Goal: Task Accomplishment & Management: Use online tool/utility

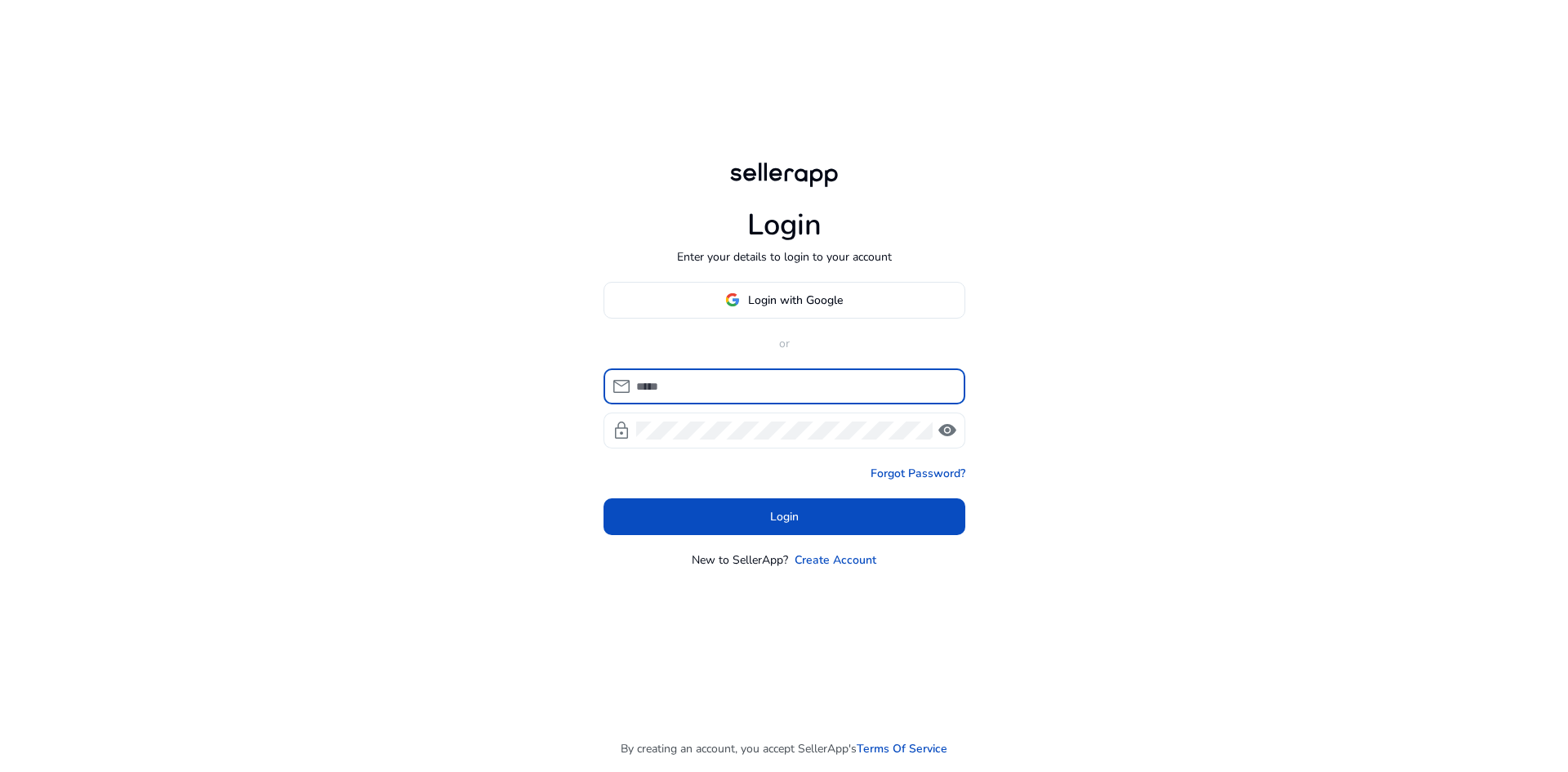
type input "**********"
click at [947, 428] on span "visibility" at bounding box center [947, 431] width 19 height 19
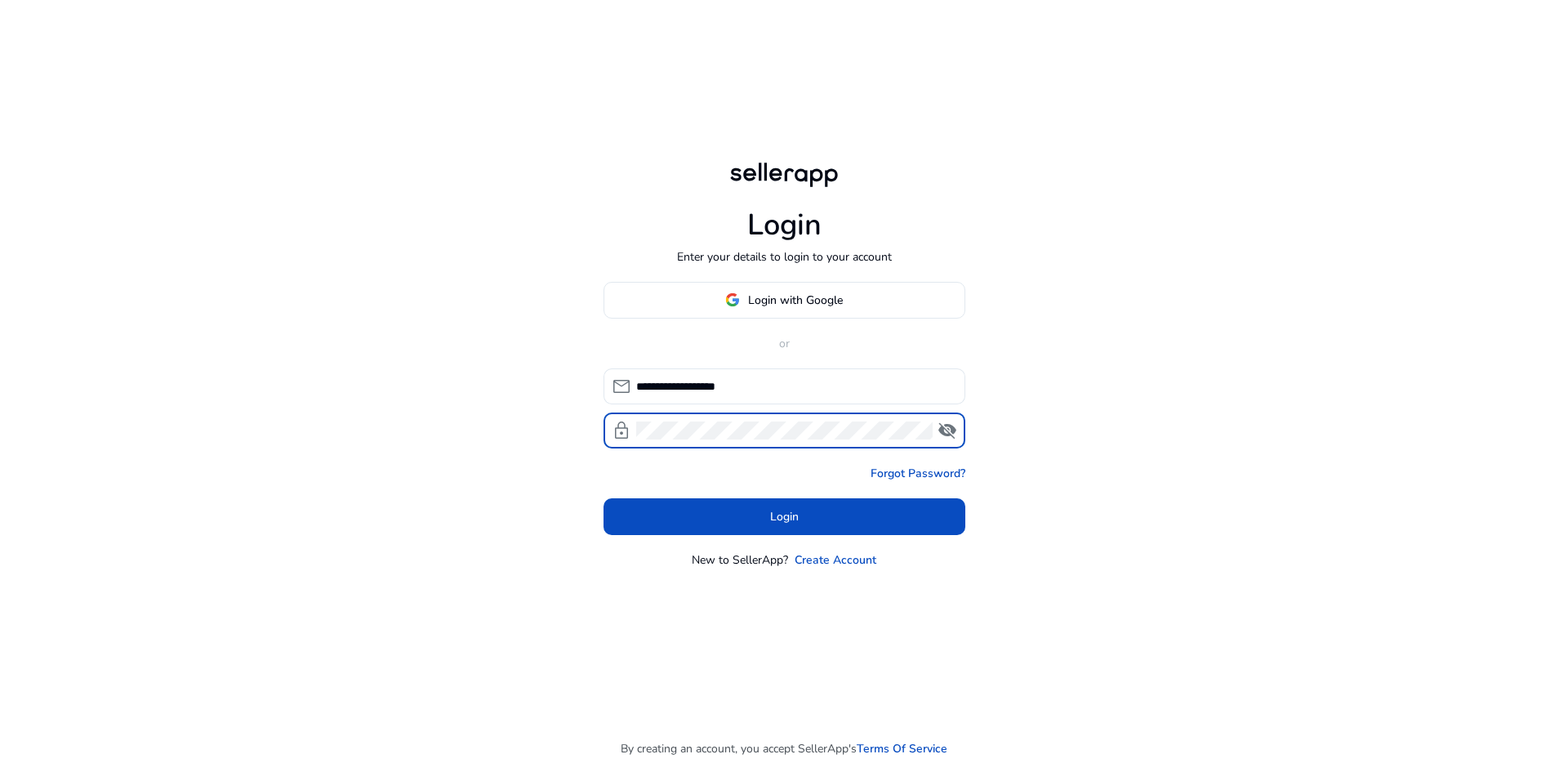
click at [947, 428] on span "visibility_off" at bounding box center [947, 431] width 19 height 19
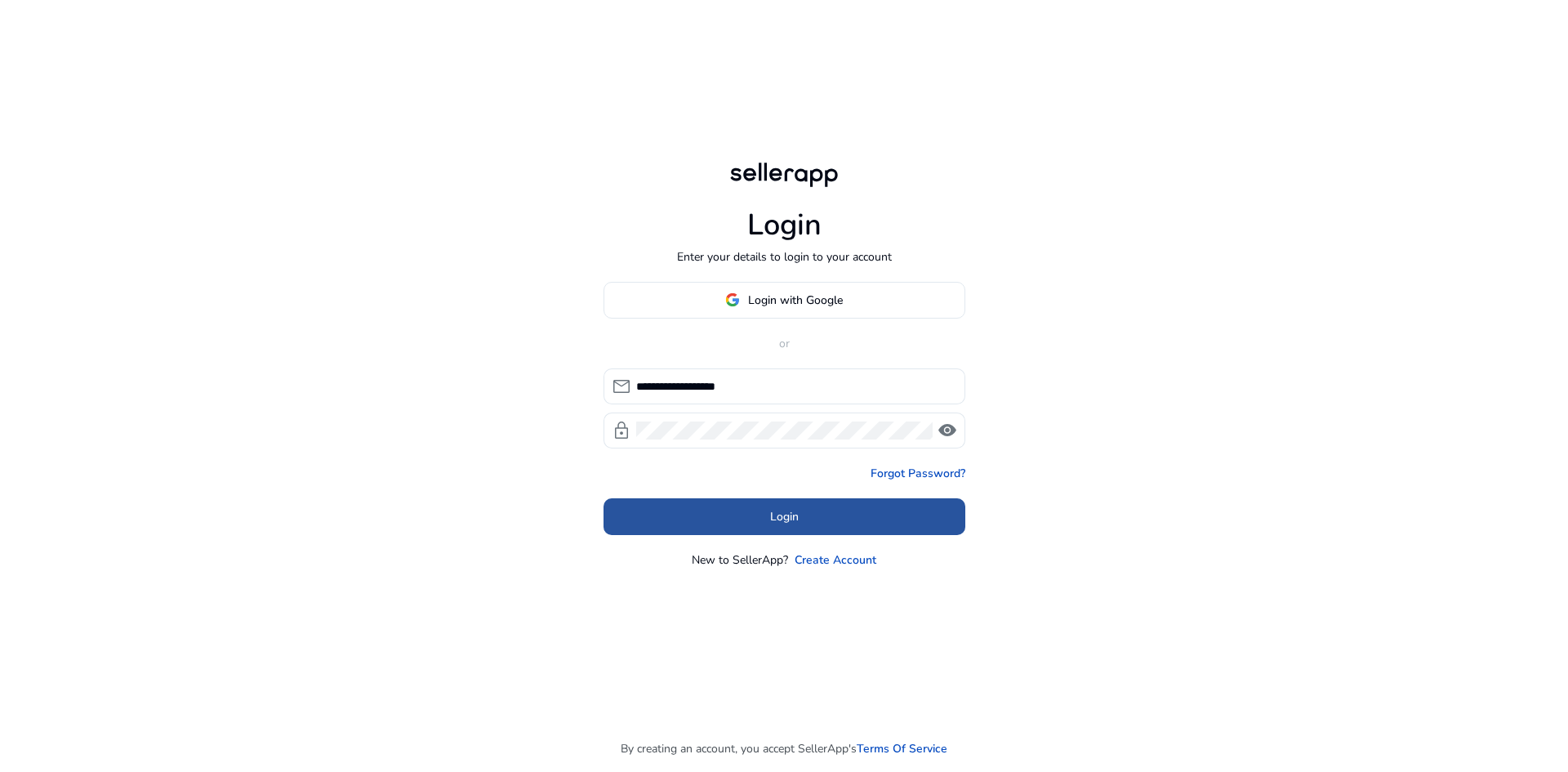
click at [789, 519] on span "Login" at bounding box center [784, 517] width 28 height 17
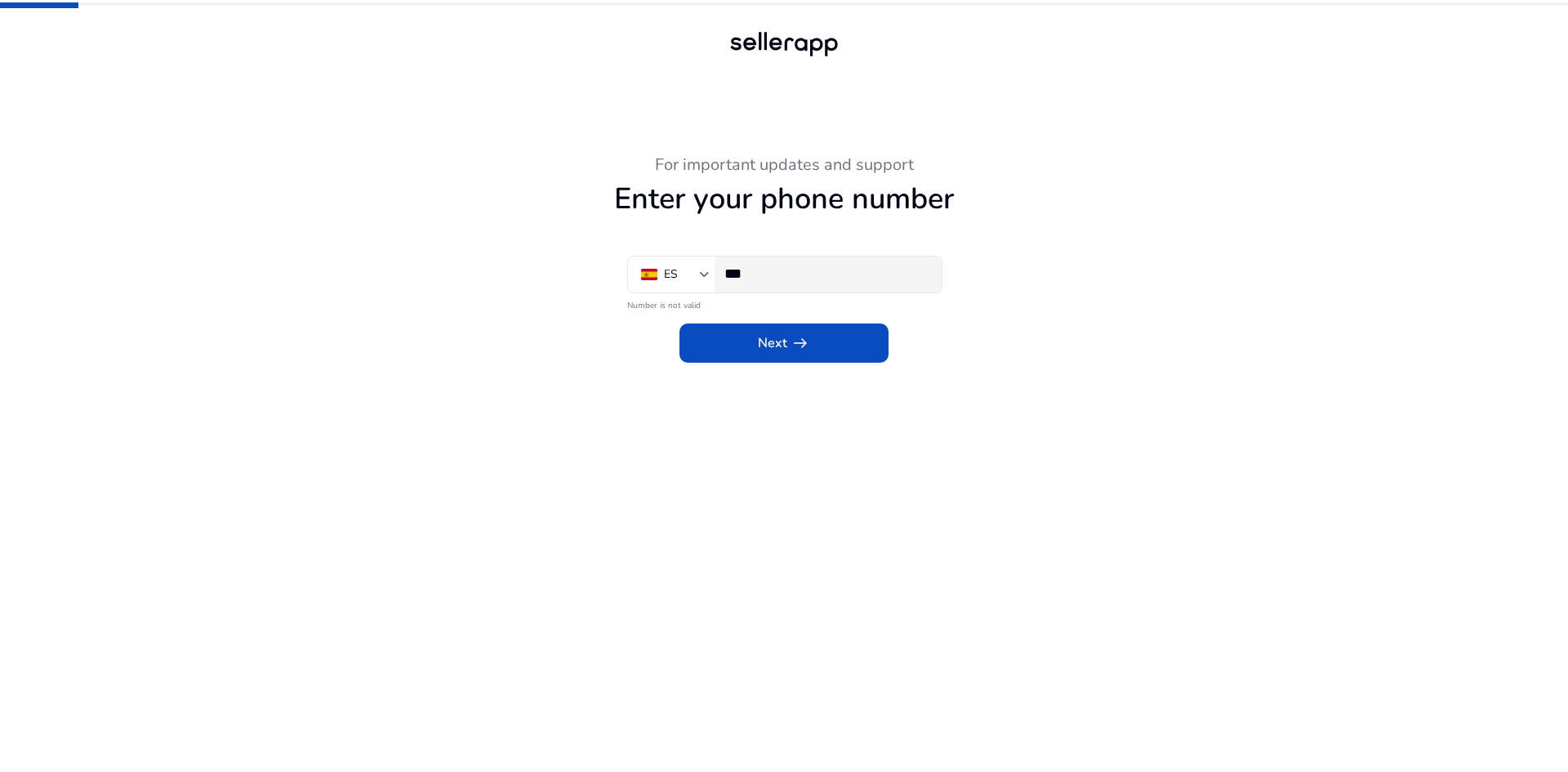
click at [820, 274] on input "***" at bounding box center [826, 273] width 205 height 18
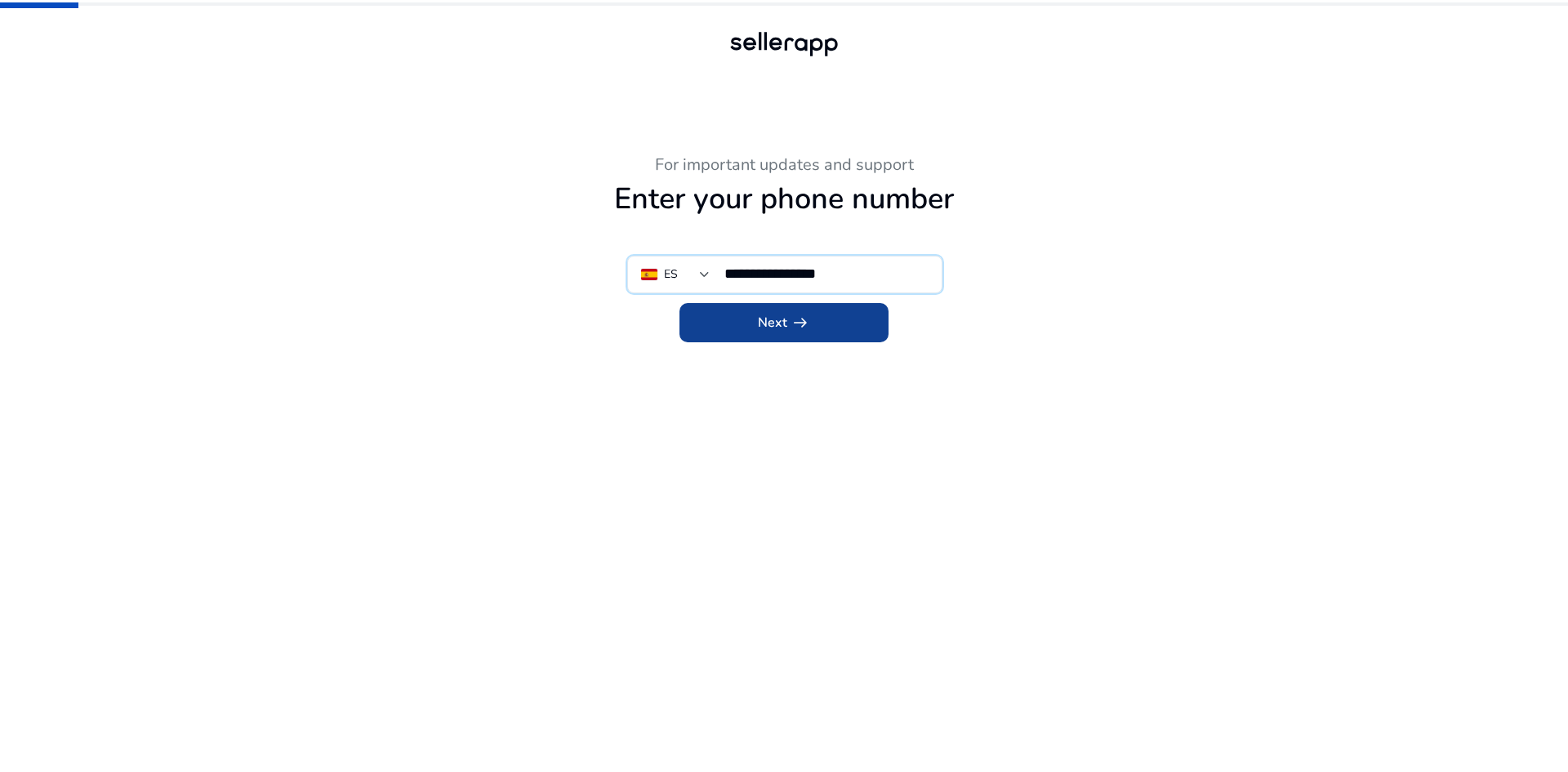
type input "**********"
click at [780, 328] on span "Next arrow_right_alt" at bounding box center [784, 323] width 52 height 19
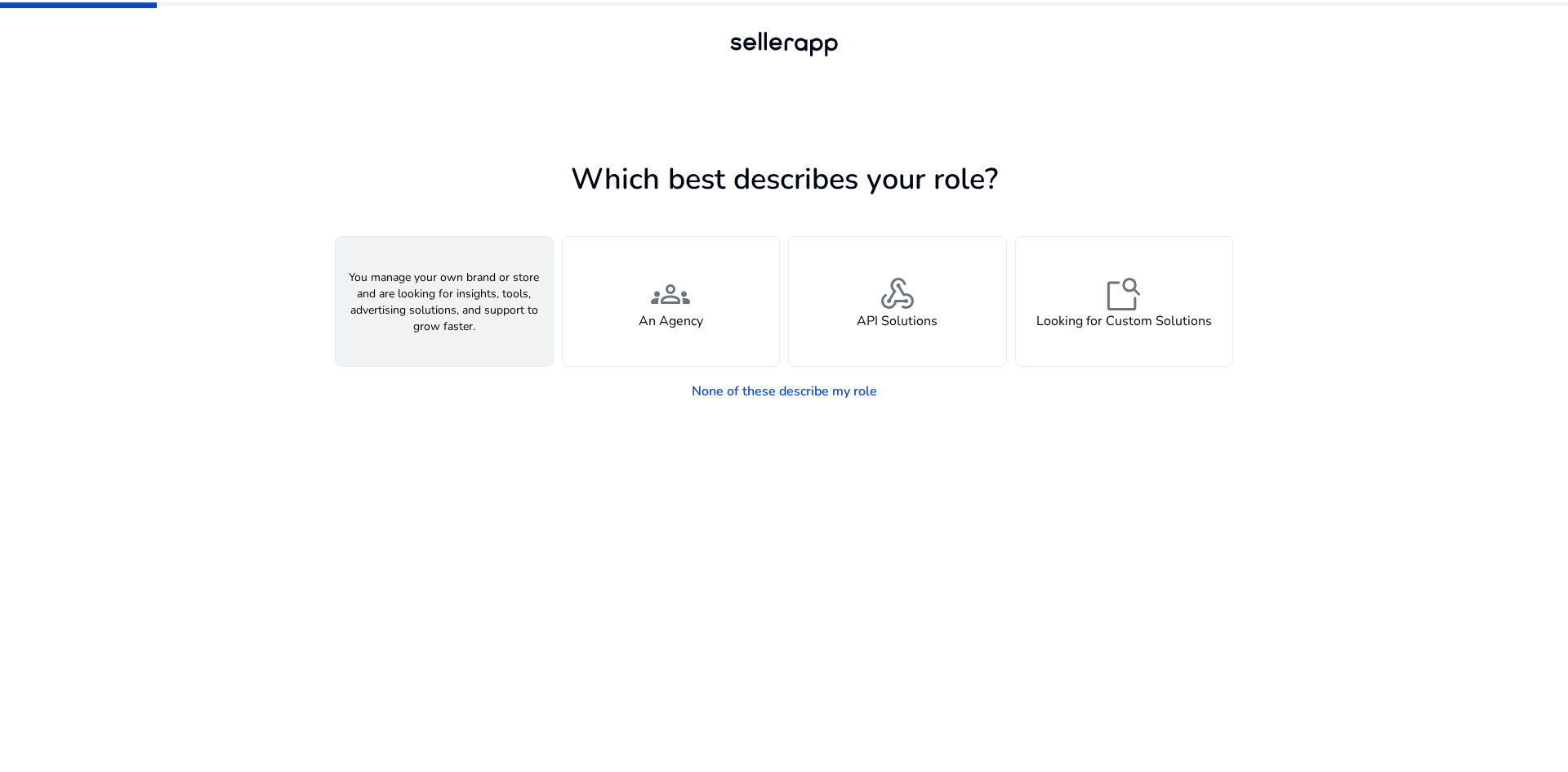
click at [435, 305] on span "person" at bounding box center [444, 294] width 39 height 39
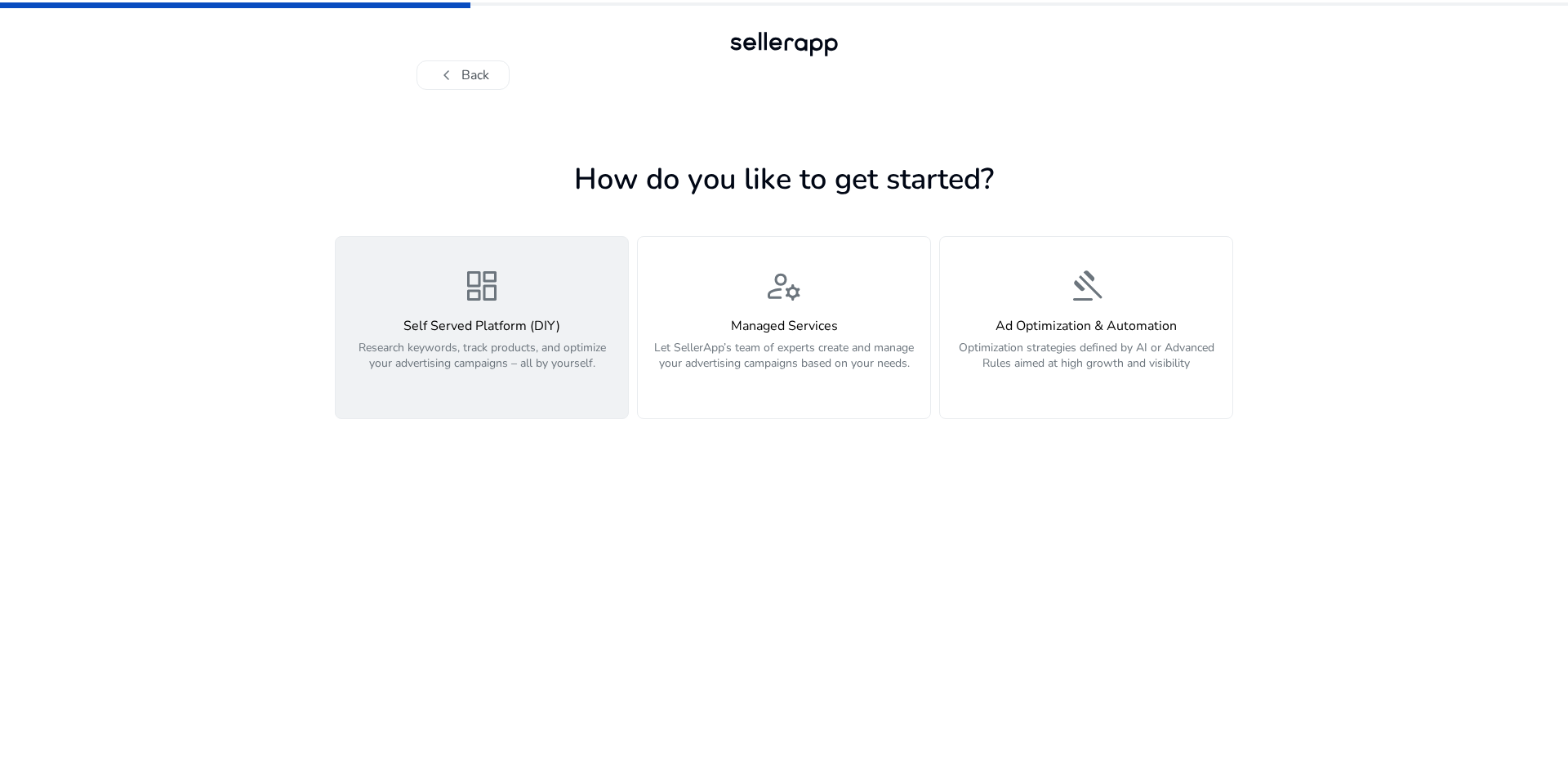
click at [485, 325] on h4 "Self Served Platform (DIY)" at bounding box center [481, 326] width 272 height 16
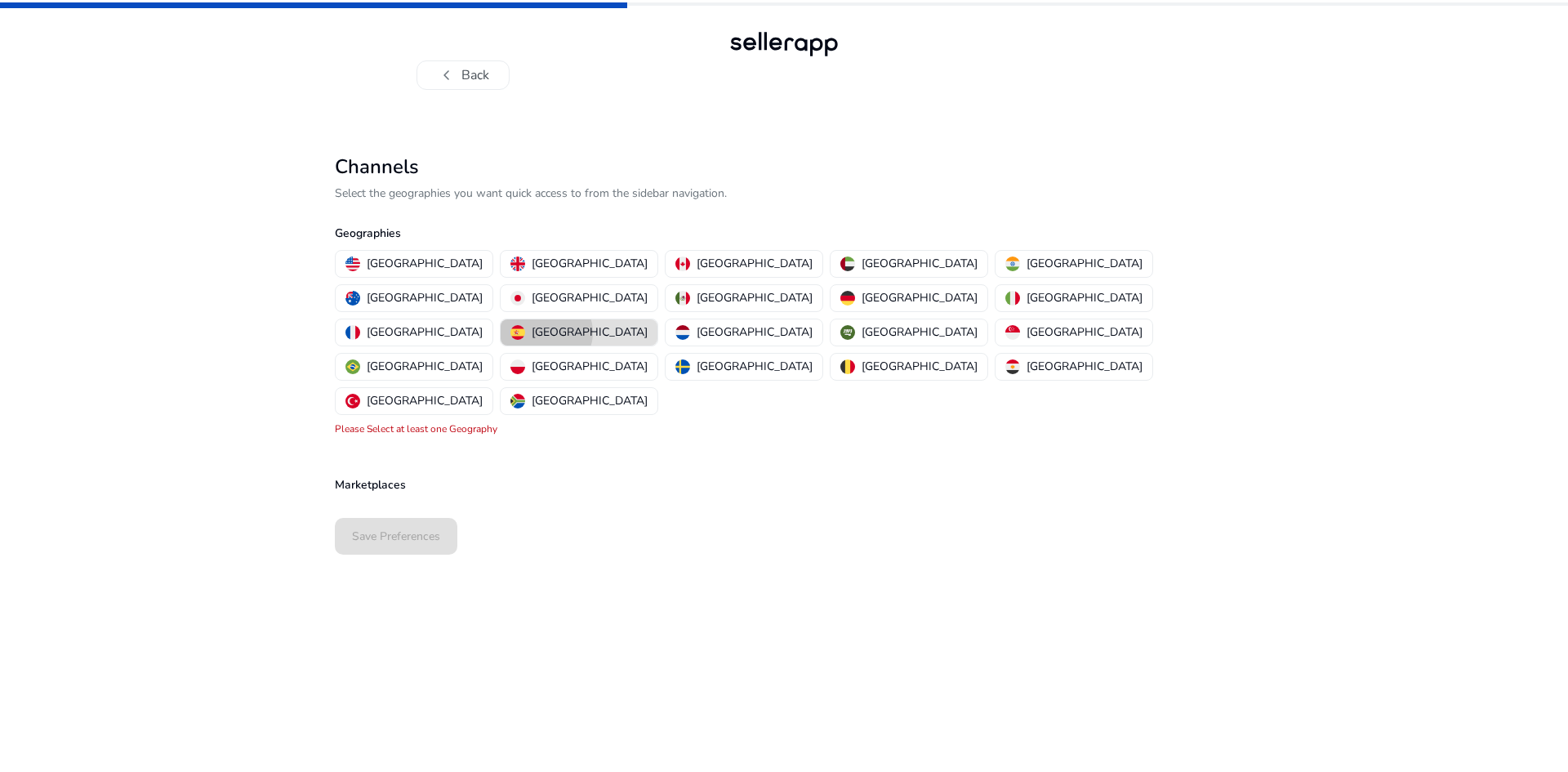
click at [630, 324] on p "[GEOGRAPHIC_DATA]" at bounding box center [590, 333] width 116 height 17
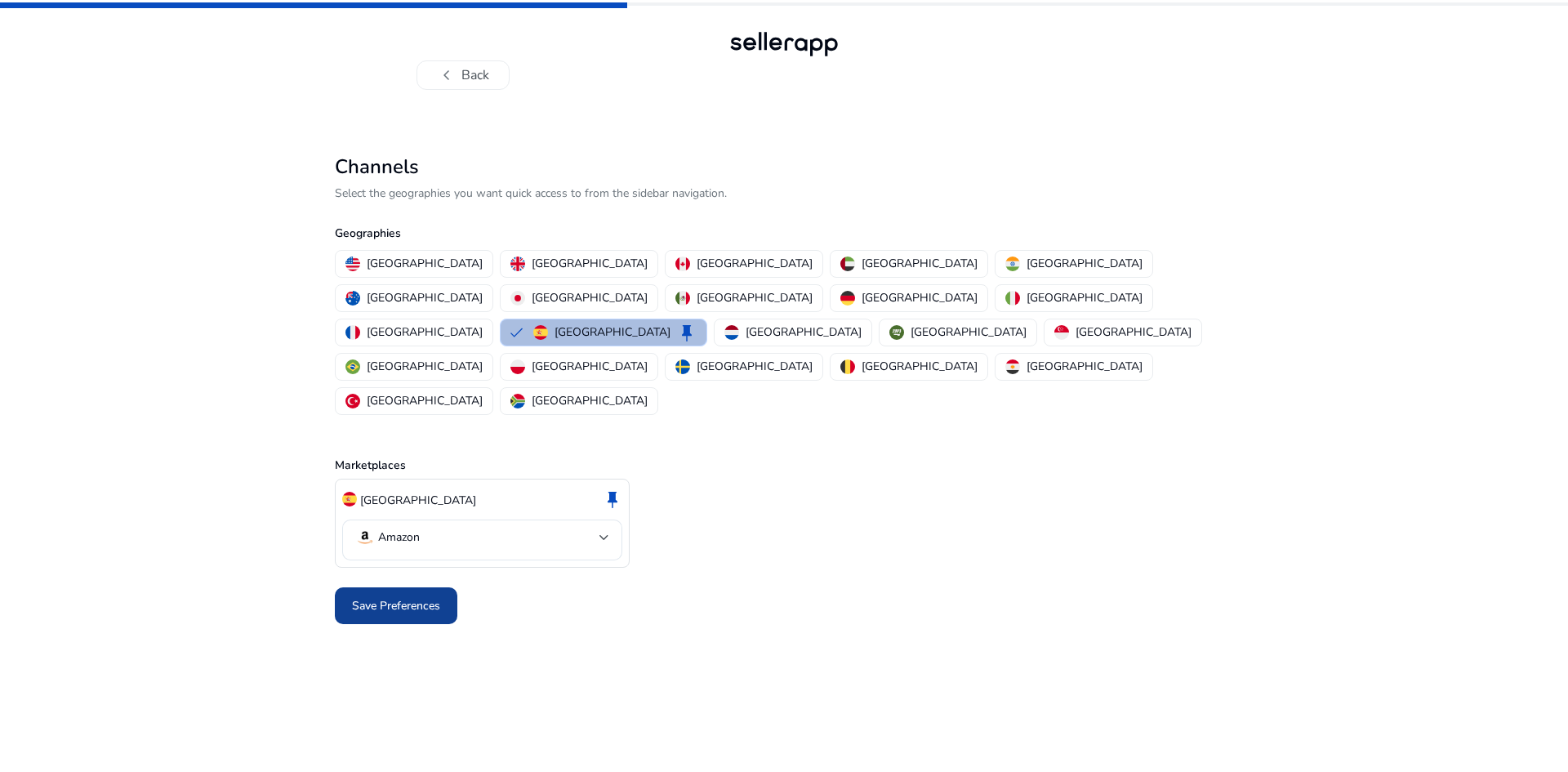
click at [385, 597] on span "Save Preferences" at bounding box center [396, 606] width 88 height 17
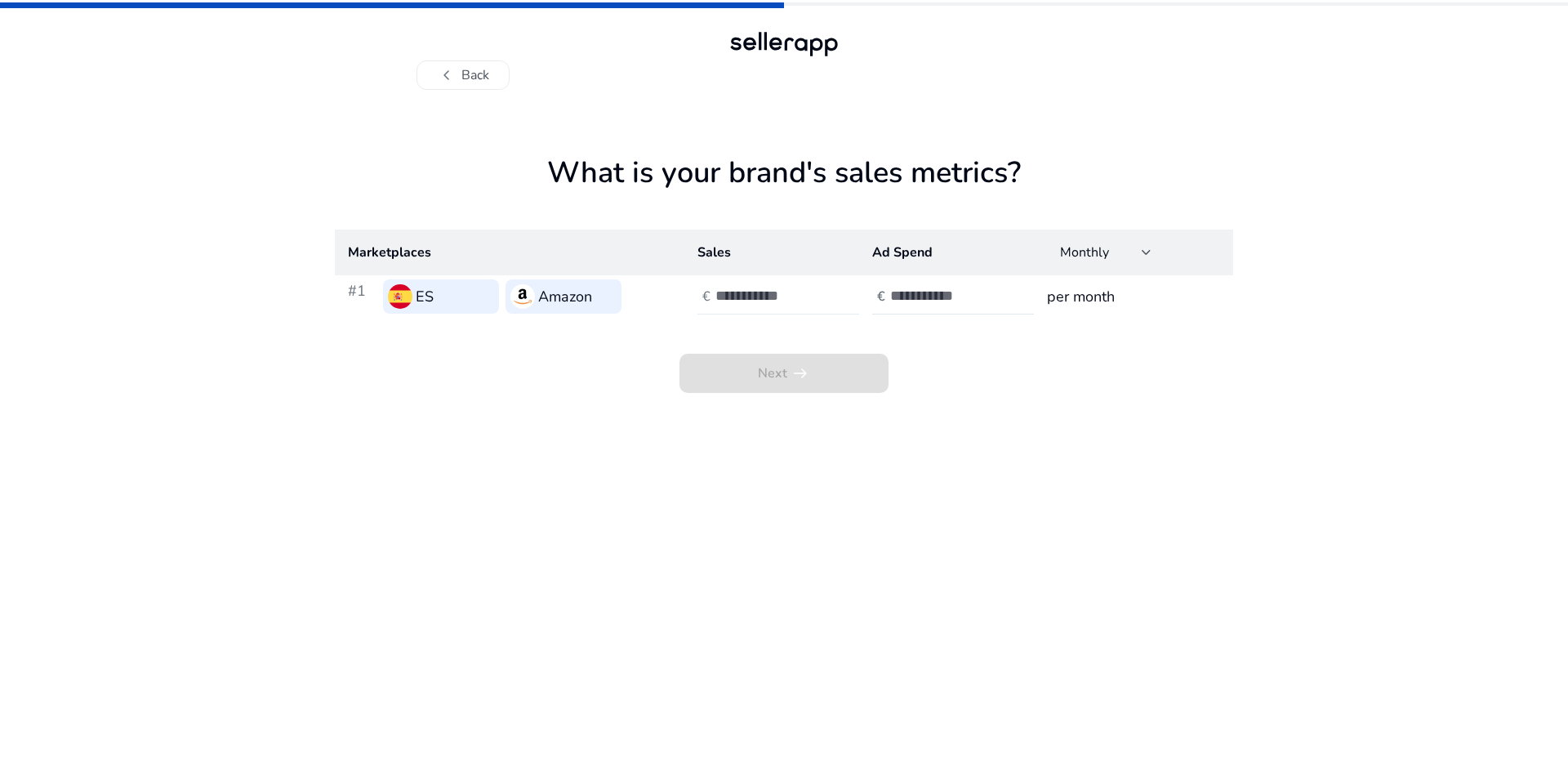
click at [786, 296] on input "number" at bounding box center [771, 296] width 111 height 18
type input "*"
click at [955, 289] on input "number" at bounding box center [945, 296] width 111 height 18
type input "*"
click at [767, 370] on span "Next arrow_right_alt" at bounding box center [784, 373] width 52 height 19
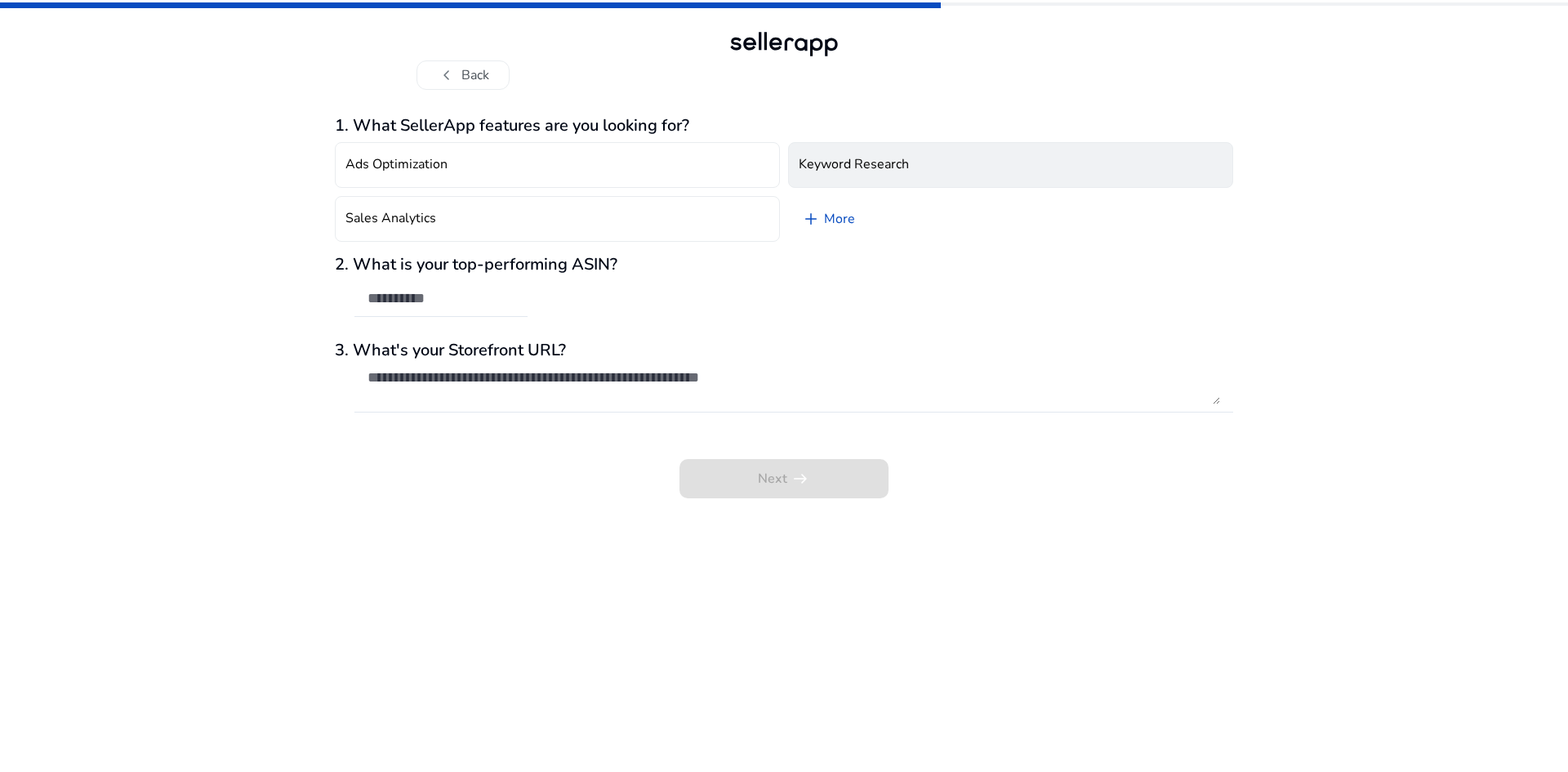
click at [831, 157] on h4 "Keyword Research" at bounding box center [854, 165] width 111 height 16
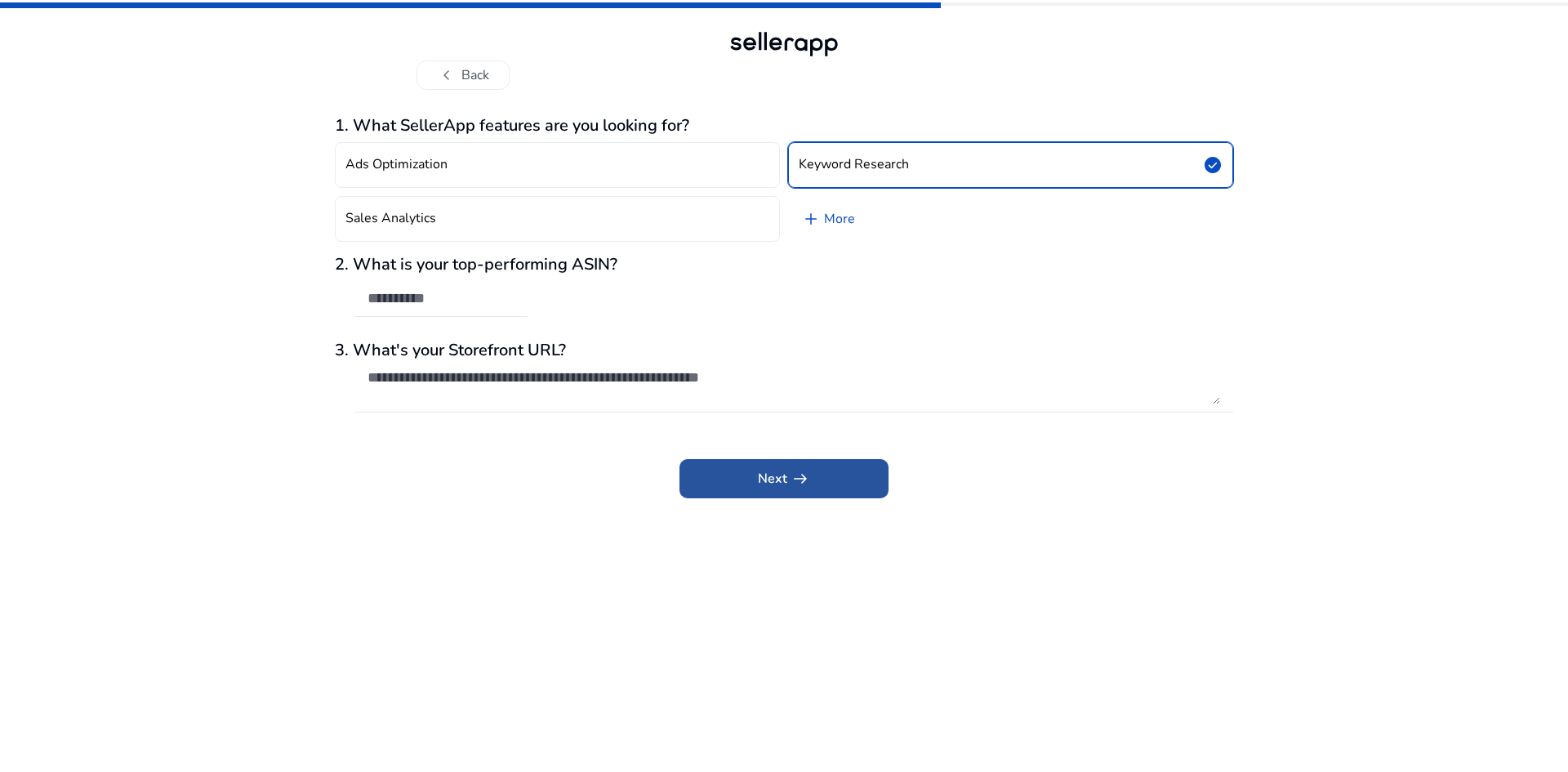
click at [779, 473] on span "Next arrow_right_alt" at bounding box center [784, 478] width 52 height 19
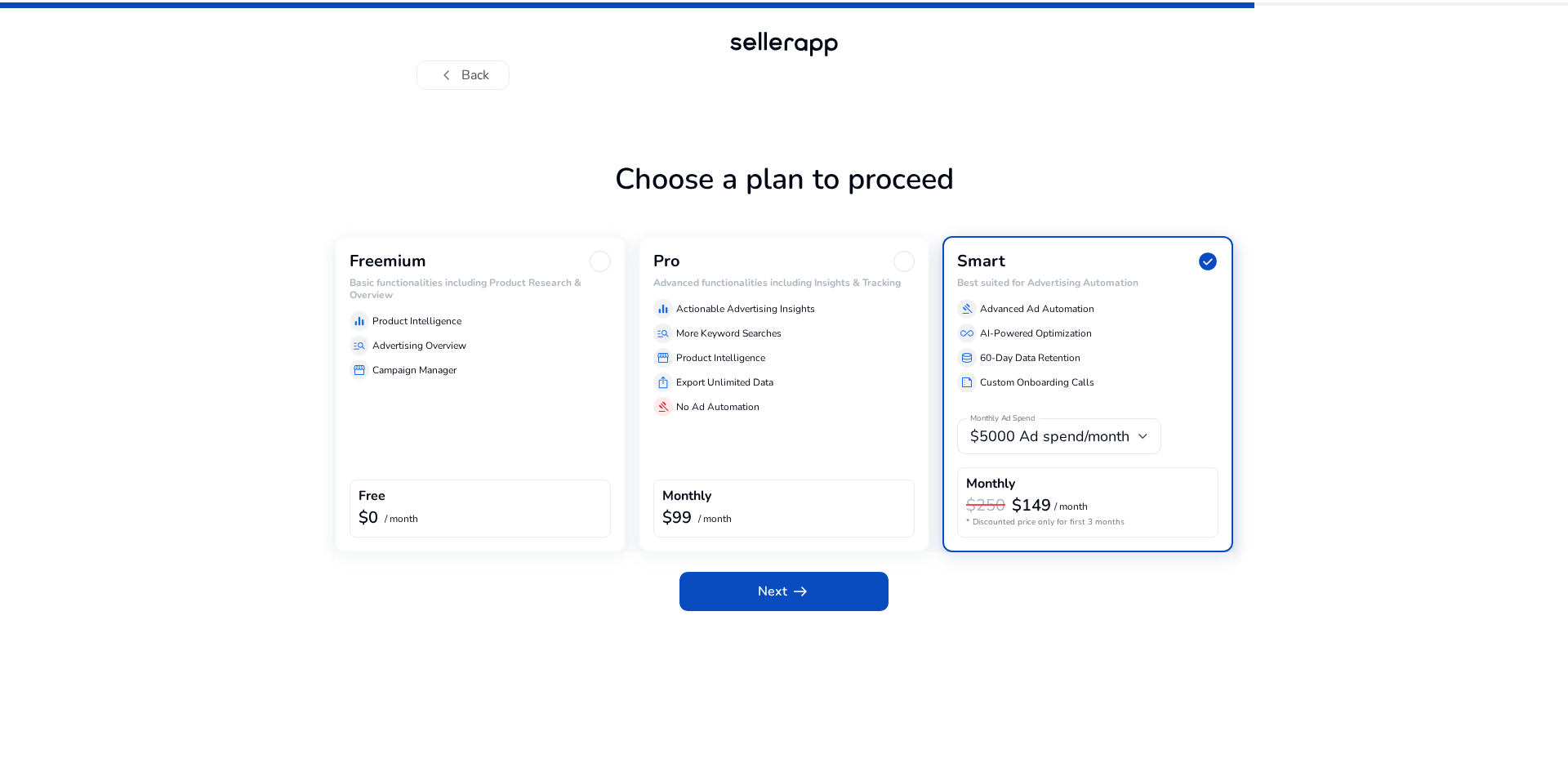
click at [401, 332] on div "equalizer Product Intelligence manage_search Advertising Overview storefront Ca…" at bounding box center [481, 341] width 262 height 75
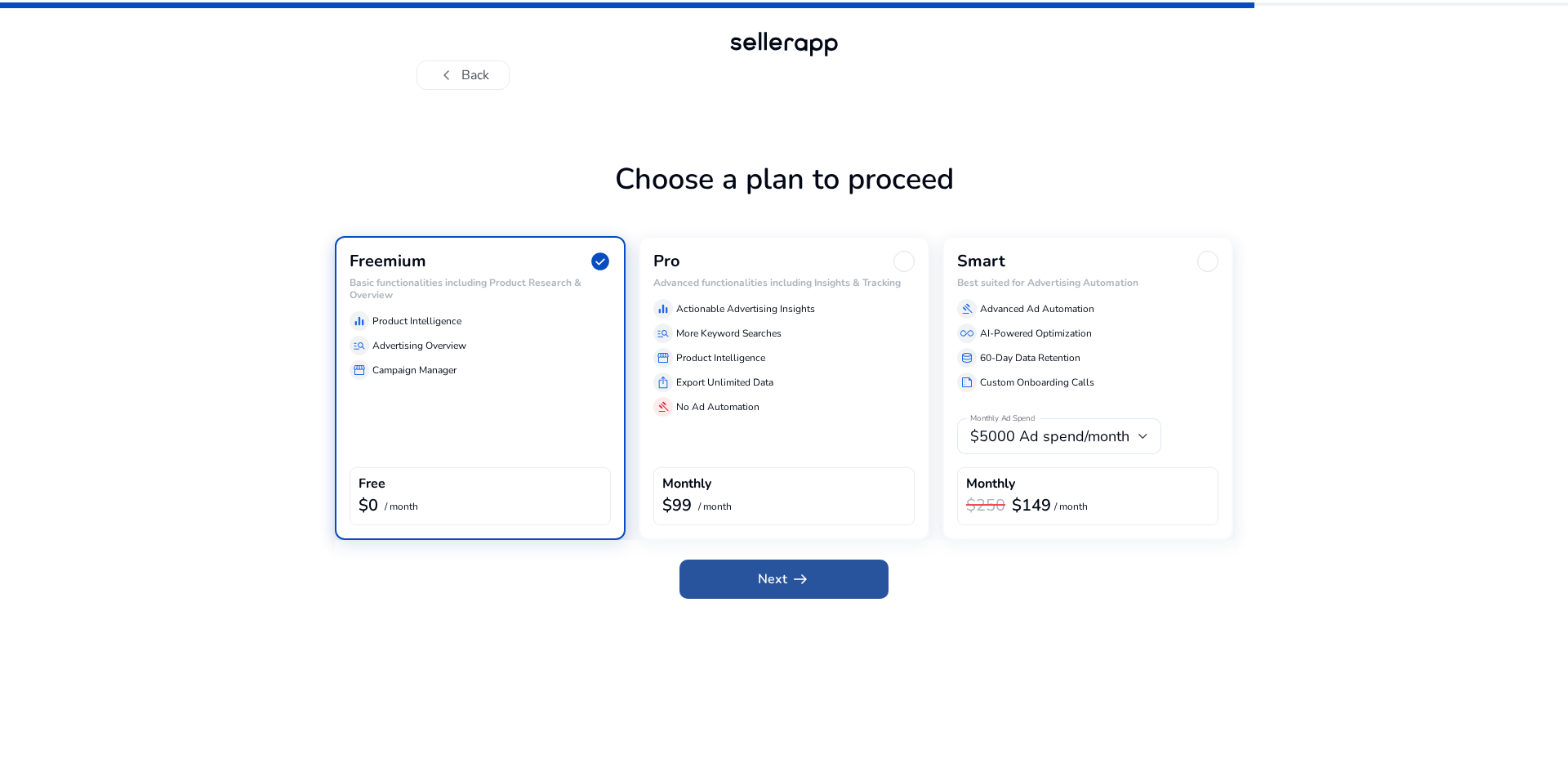
click at [764, 583] on span "Next arrow_right_alt" at bounding box center [784, 579] width 52 height 19
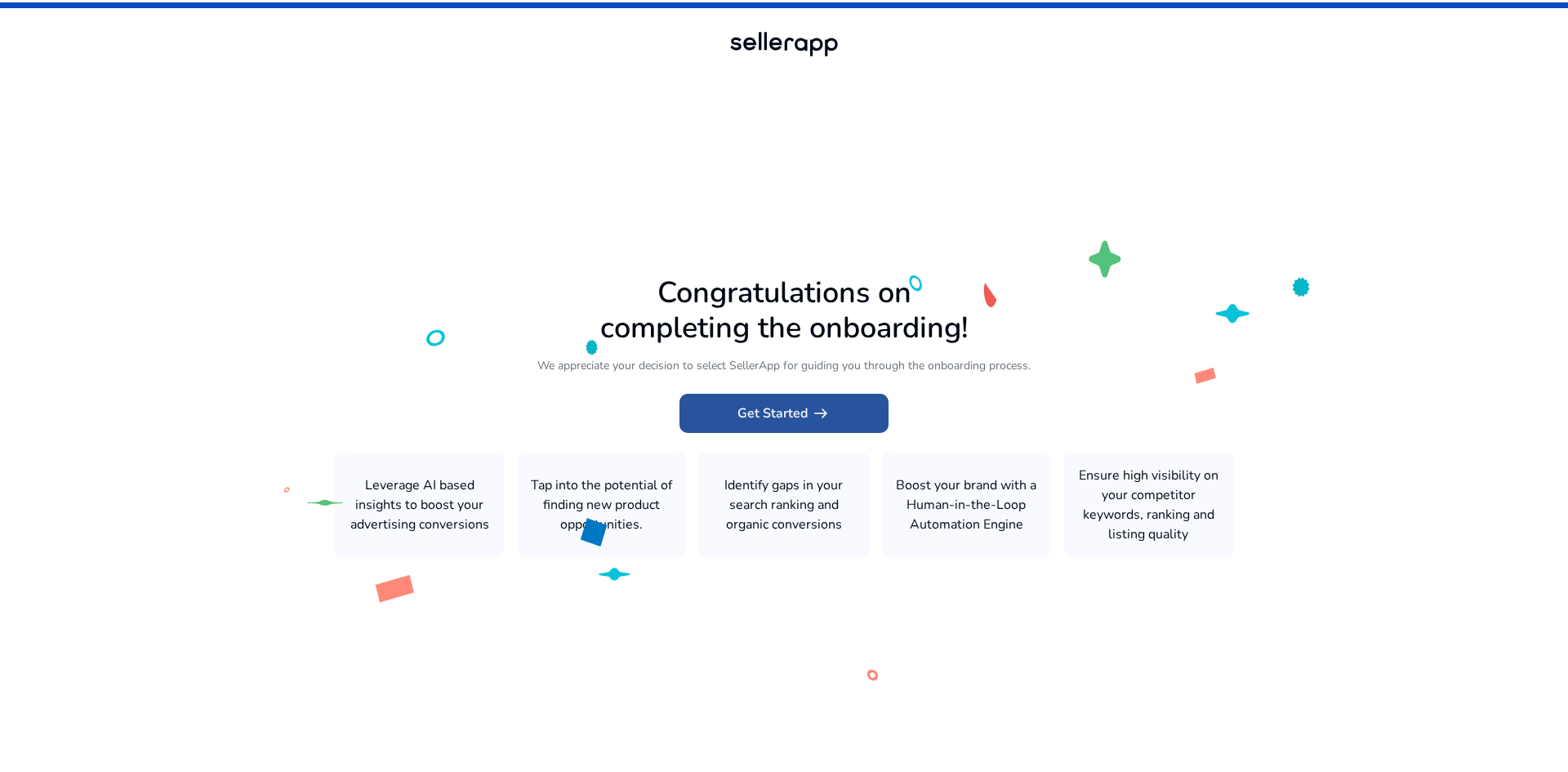
click at [780, 412] on span "Get Started arrow_right_alt" at bounding box center [784, 413] width 93 height 19
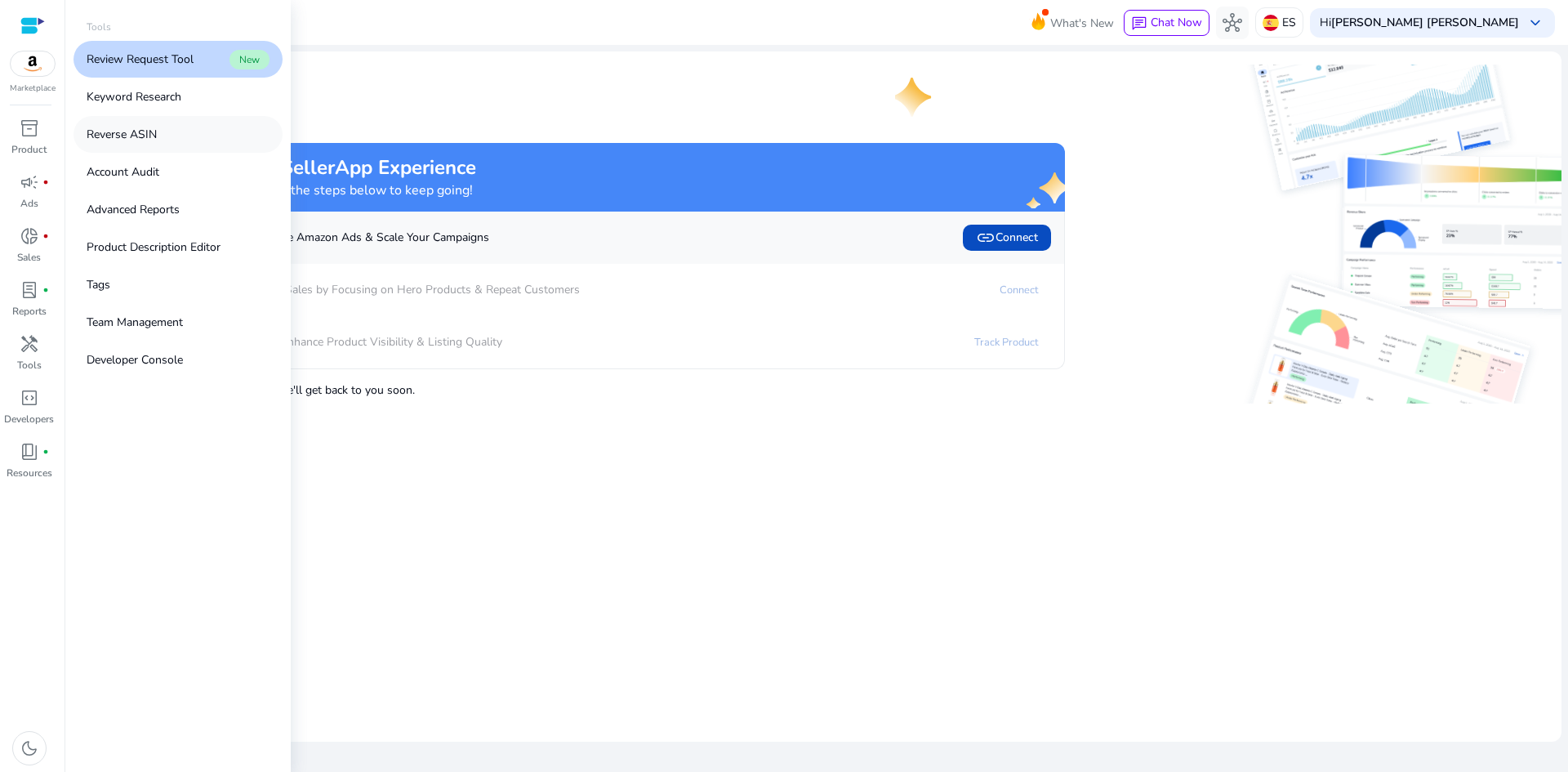
click at [144, 133] on p "Reverse ASIN" at bounding box center [121, 135] width 70 height 17
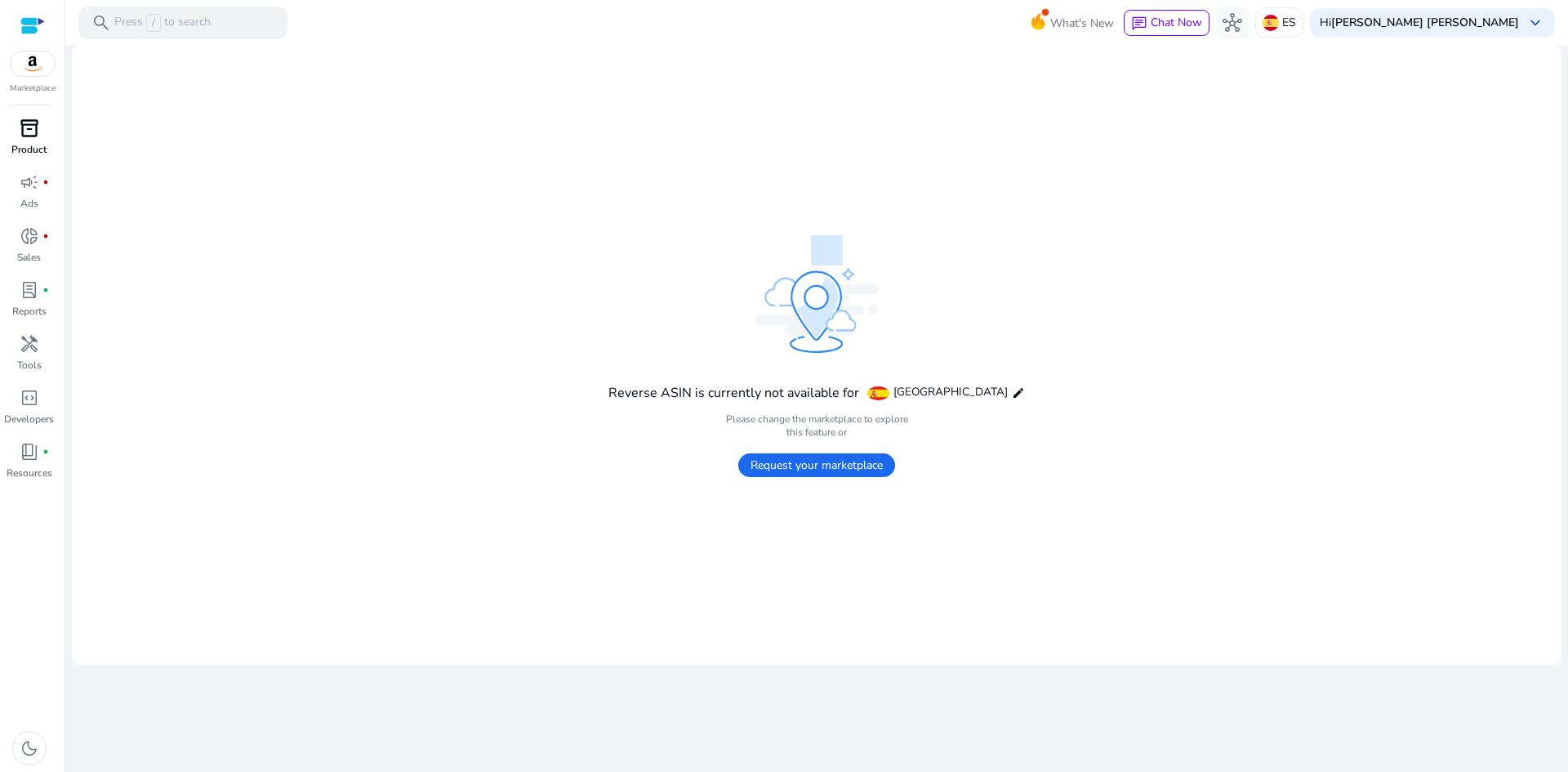
click at [30, 126] on span "inventory_2" at bounding box center [29, 128] width 19 height 19
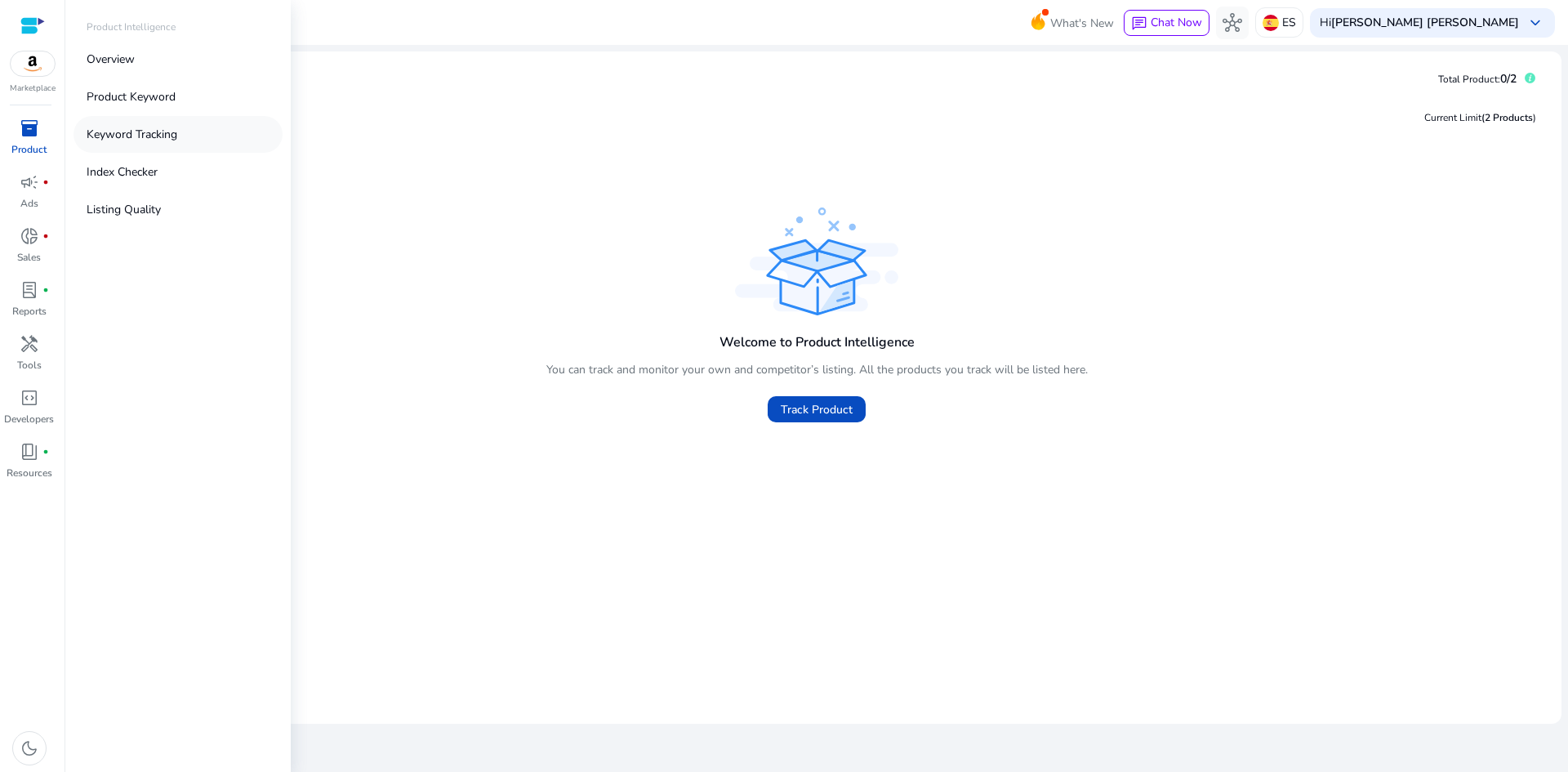
click at [128, 131] on p "Keyword Tracking" at bounding box center [131, 135] width 90 height 17
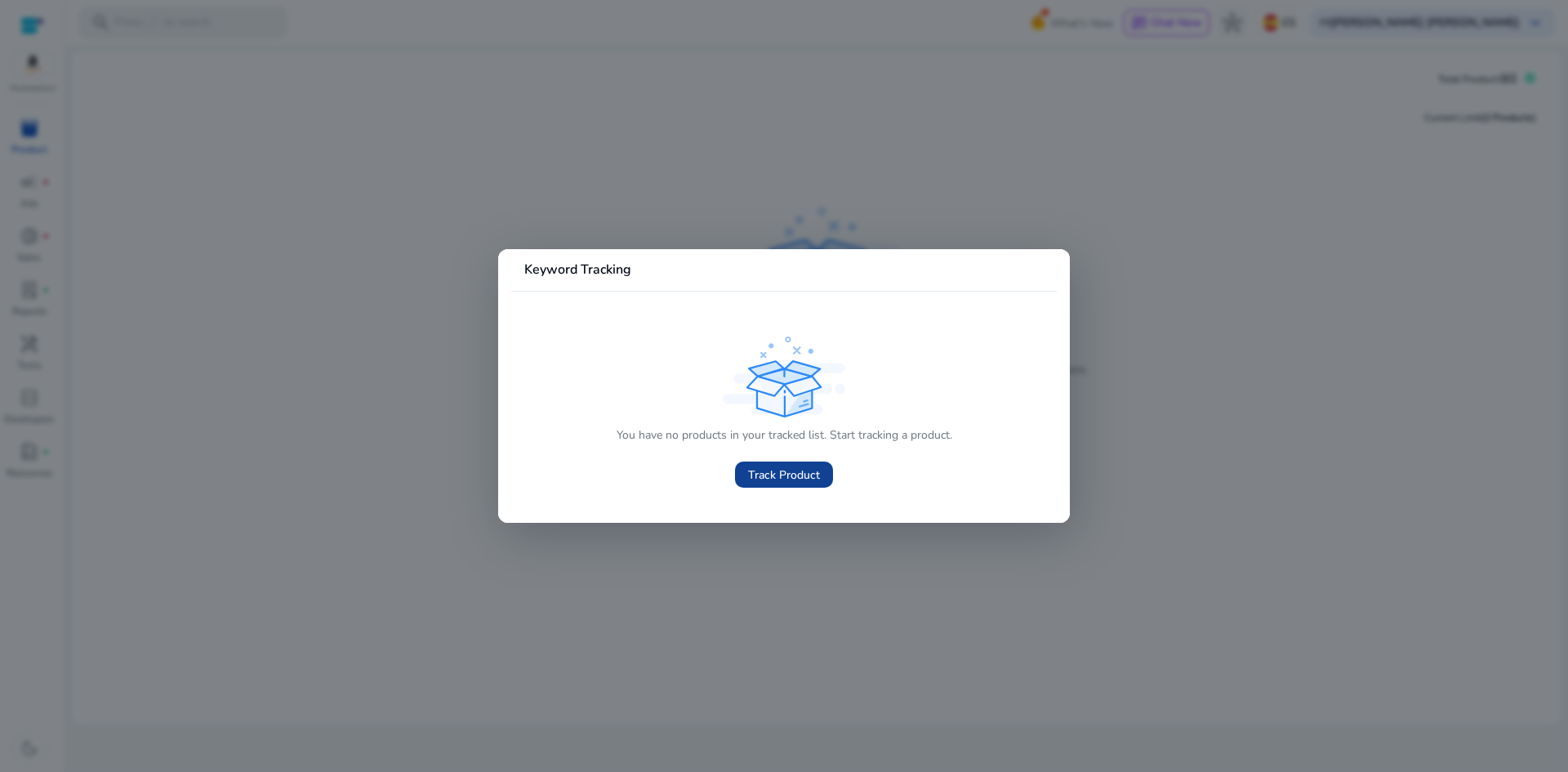
click at [789, 479] on span "Track Product" at bounding box center [784, 475] width 72 height 17
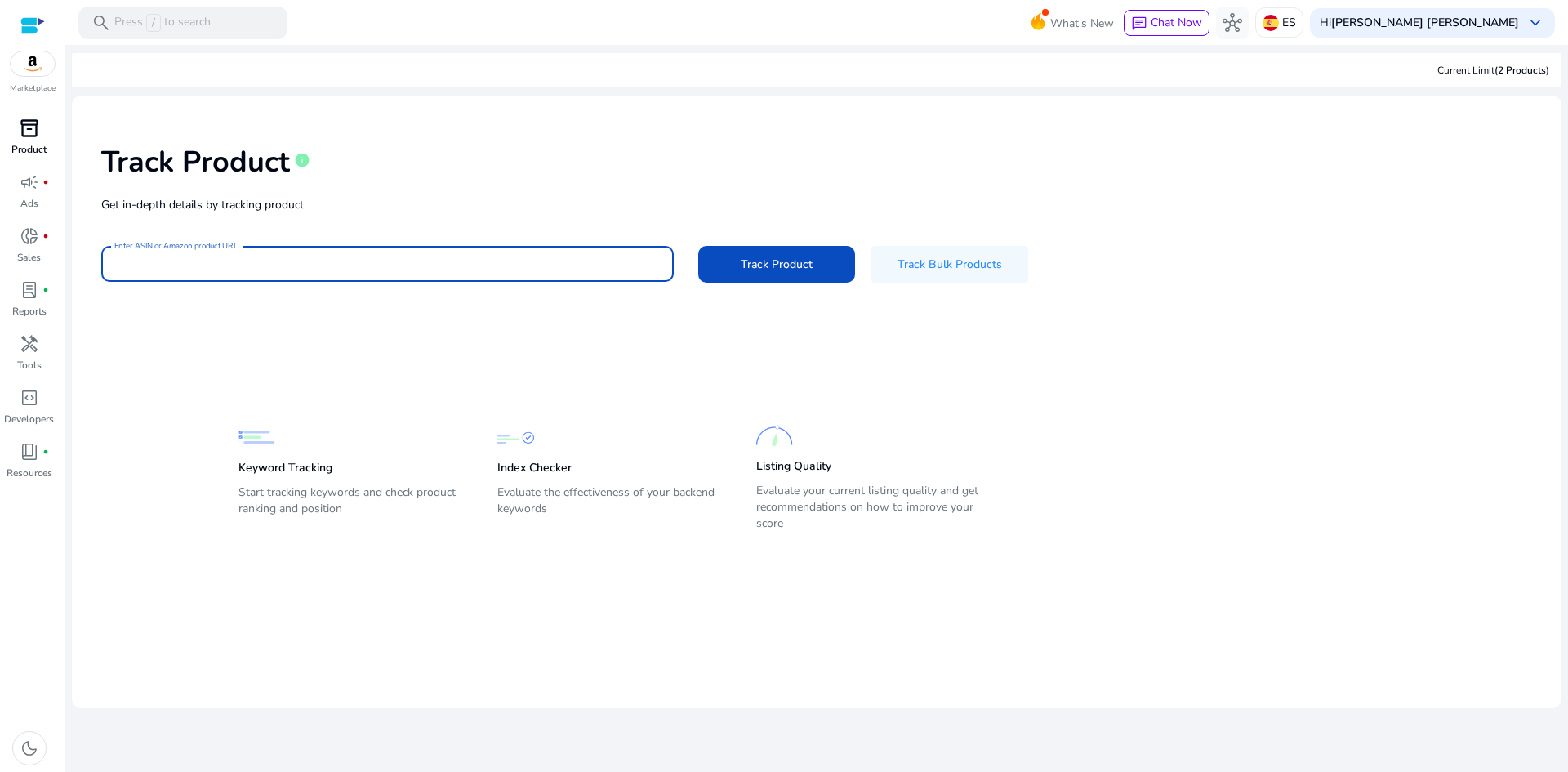
click at [303, 263] on input "Enter ASIN or Amazon product URL" at bounding box center [387, 264] width 546 height 18
paste input "**********"
type input "**********"
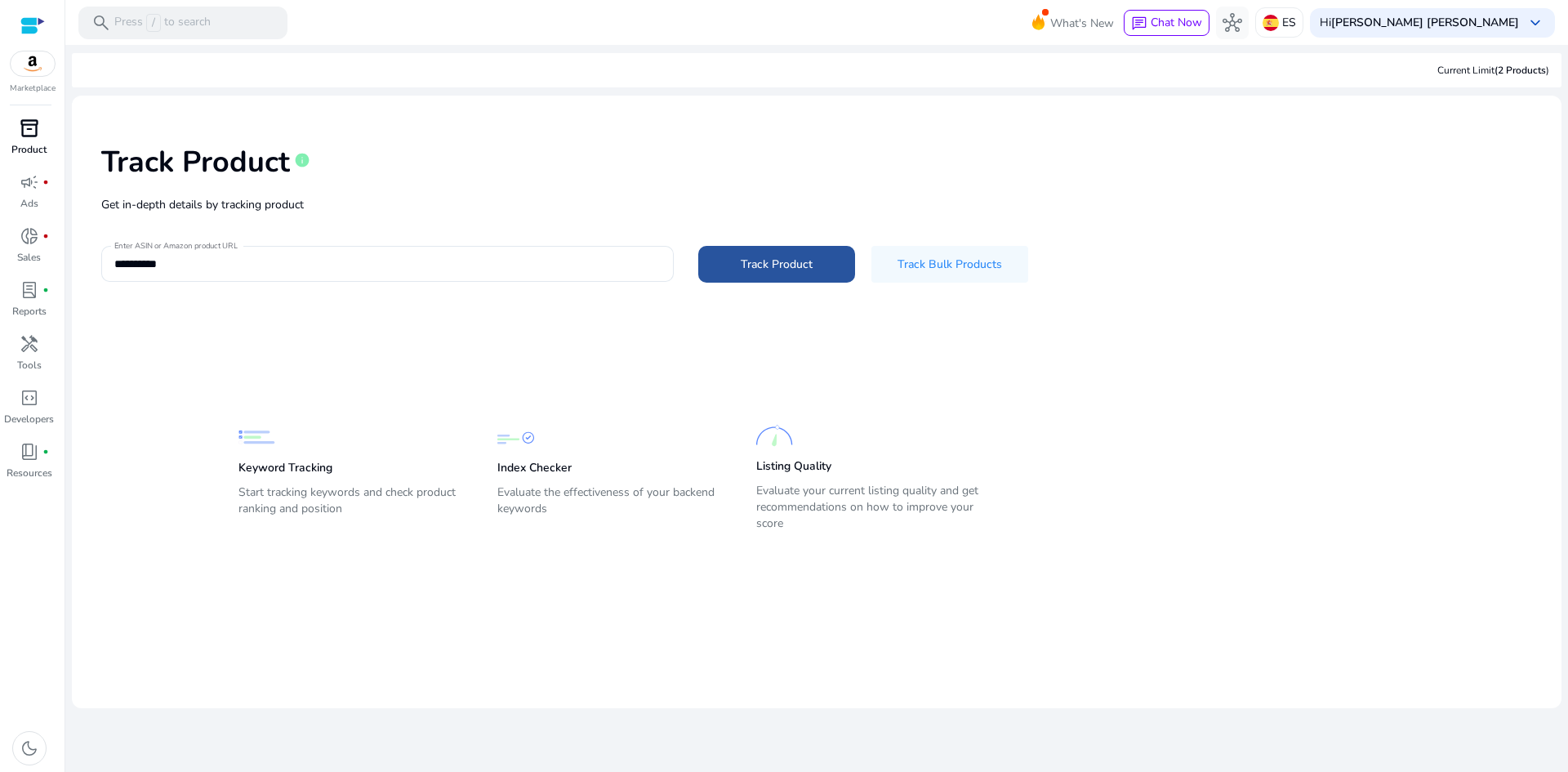
click at [756, 271] on span "Track Product" at bounding box center [777, 265] width 72 height 17
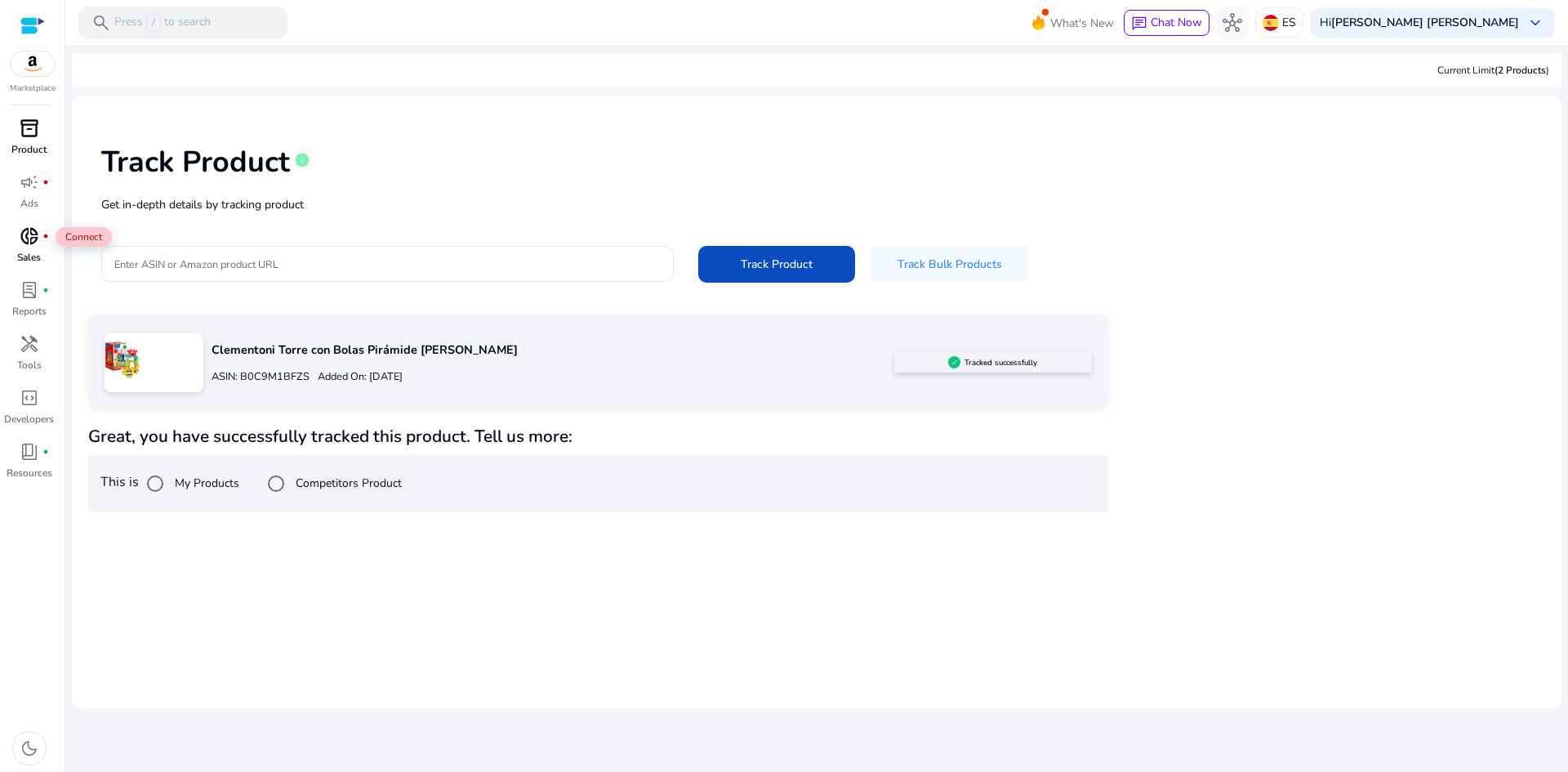
click at [39, 233] on span "donut_small" at bounding box center [29, 236] width 19 height 19
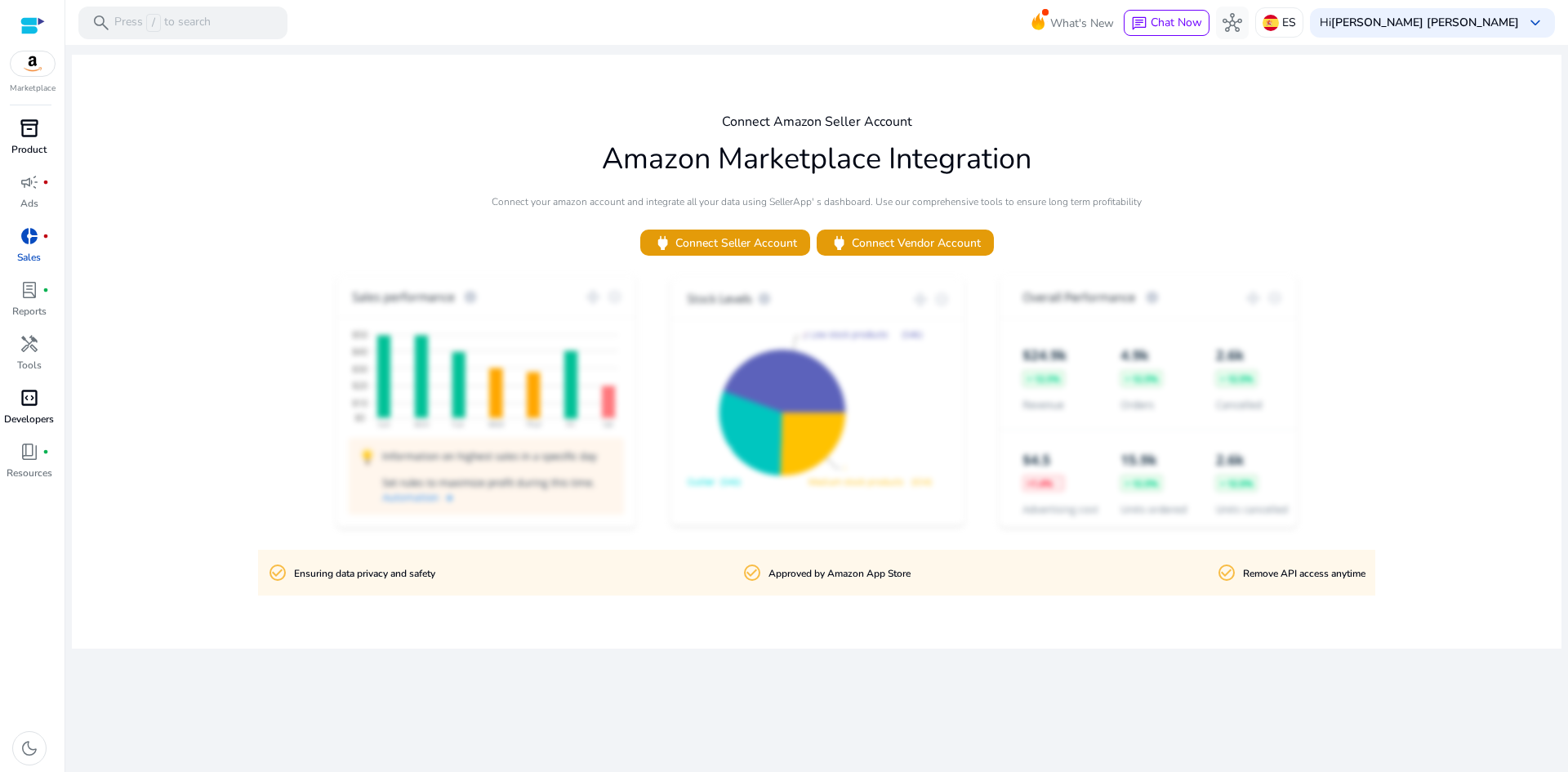
click at [27, 402] on span "code_blocks" at bounding box center [29, 398] width 19 height 19
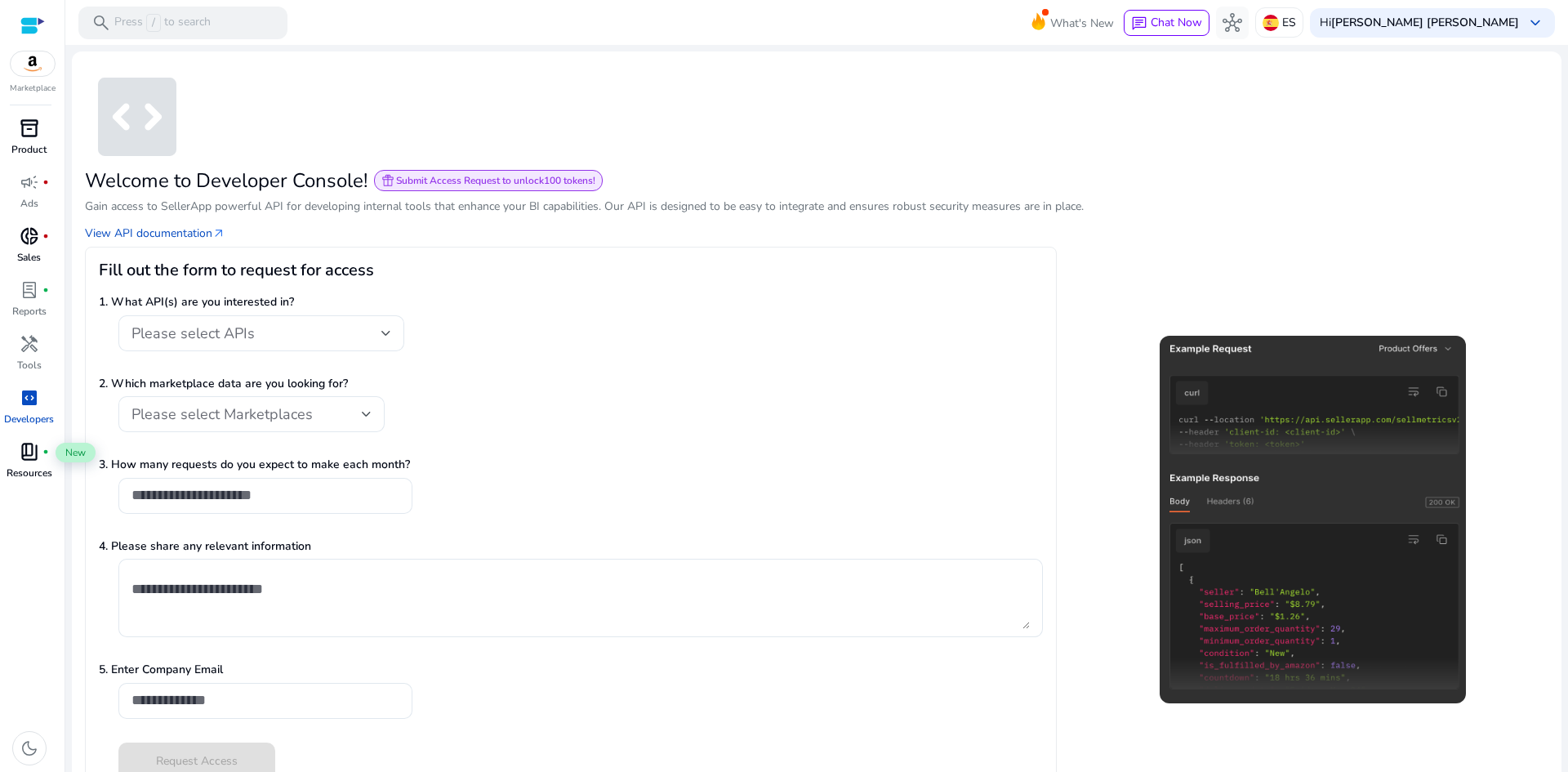
click at [28, 456] on span "book_4" at bounding box center [29, 452] width 19 height 19
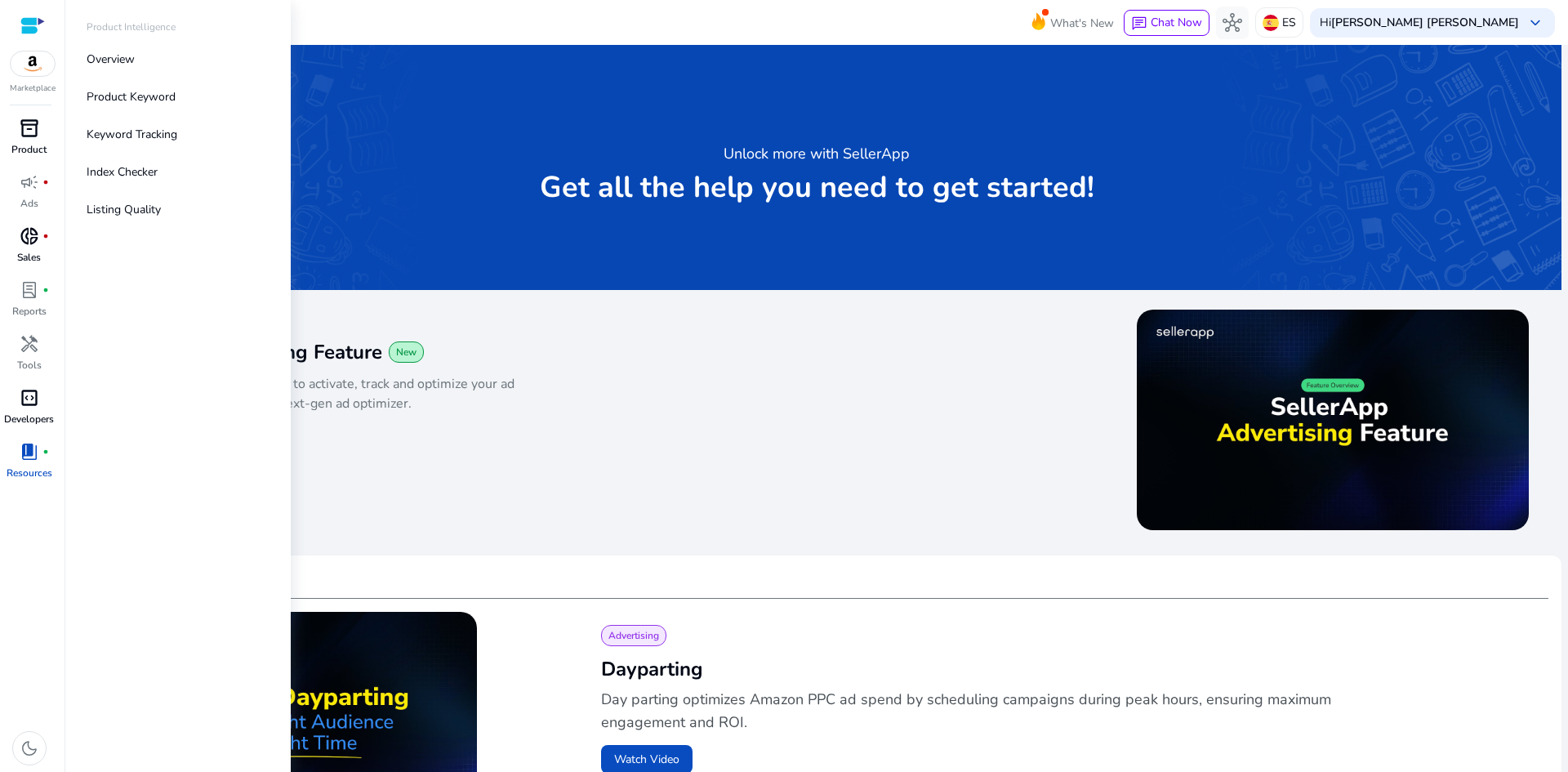
click at [30, 131] on span "inventory_2" at bounding box center [29, 128] width 19 height 19
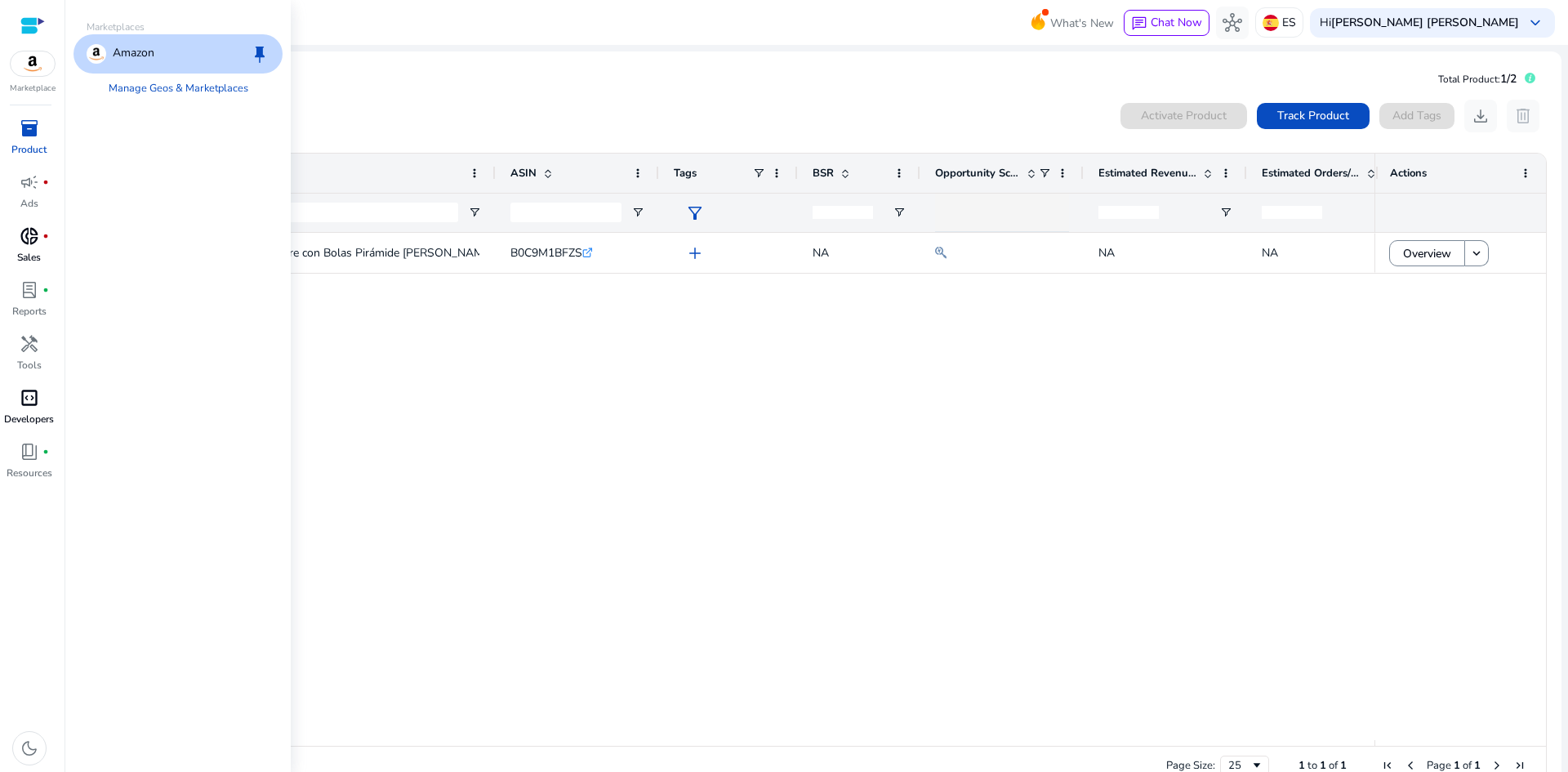
click at [31, 59] on img at bounding box center [32, 63] width 44 height 24
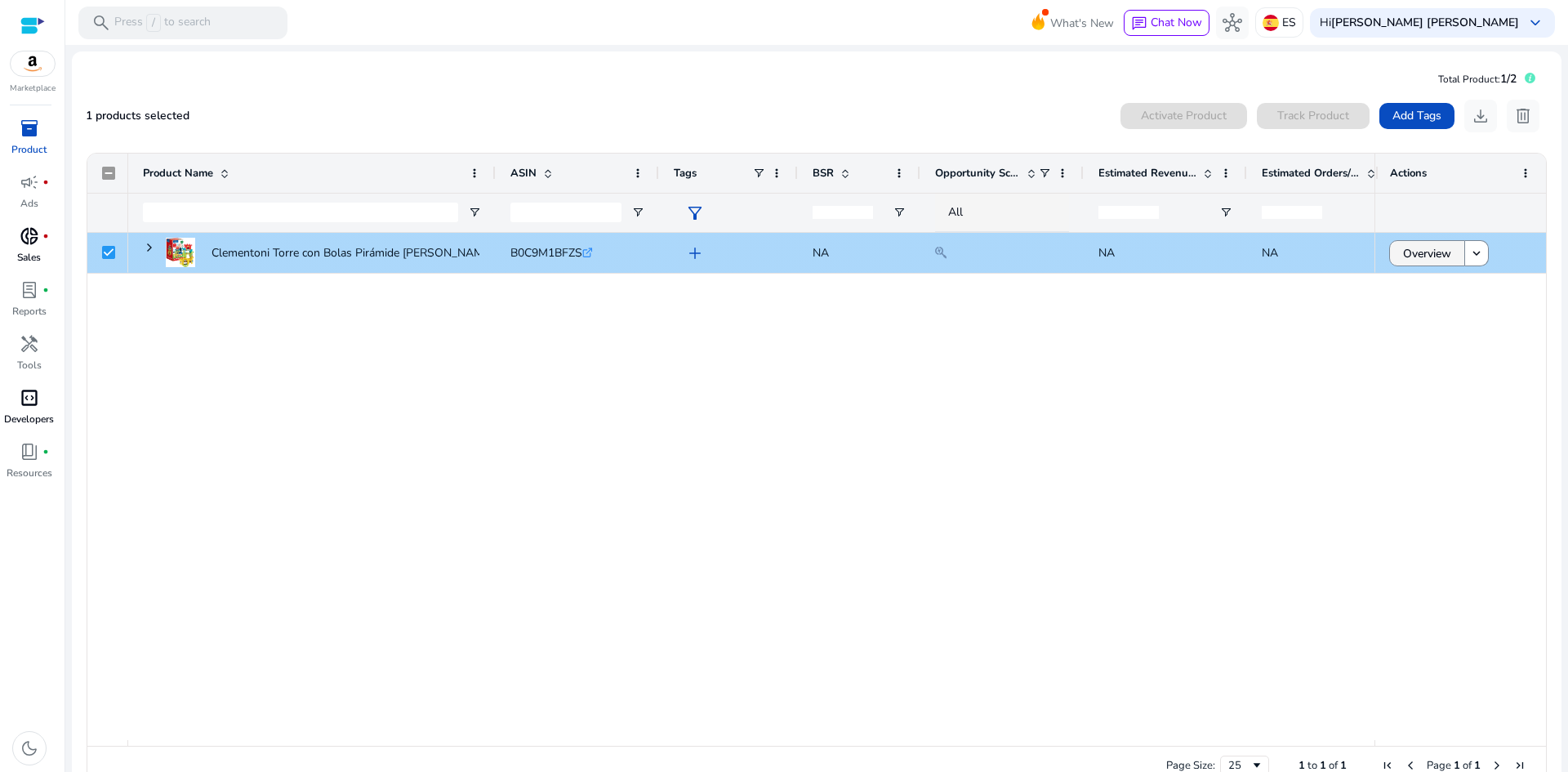
click at [1432, 251] on span "Overview" at bounding box center [1427, 253] width 48 height 34
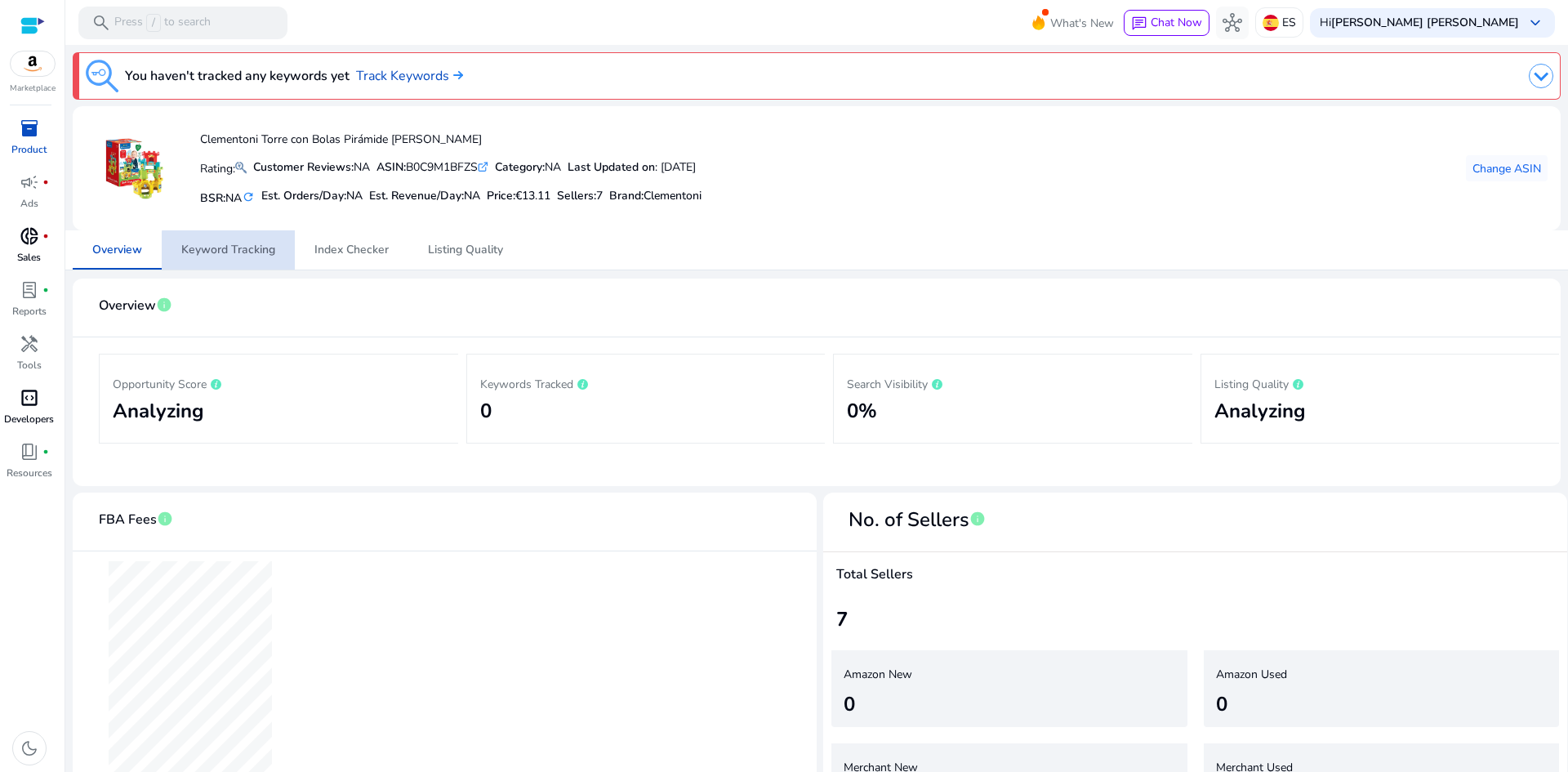
click at [251, 252] on span "Keyword Tracking" at bounding box center [228, 250] width 94 height 12
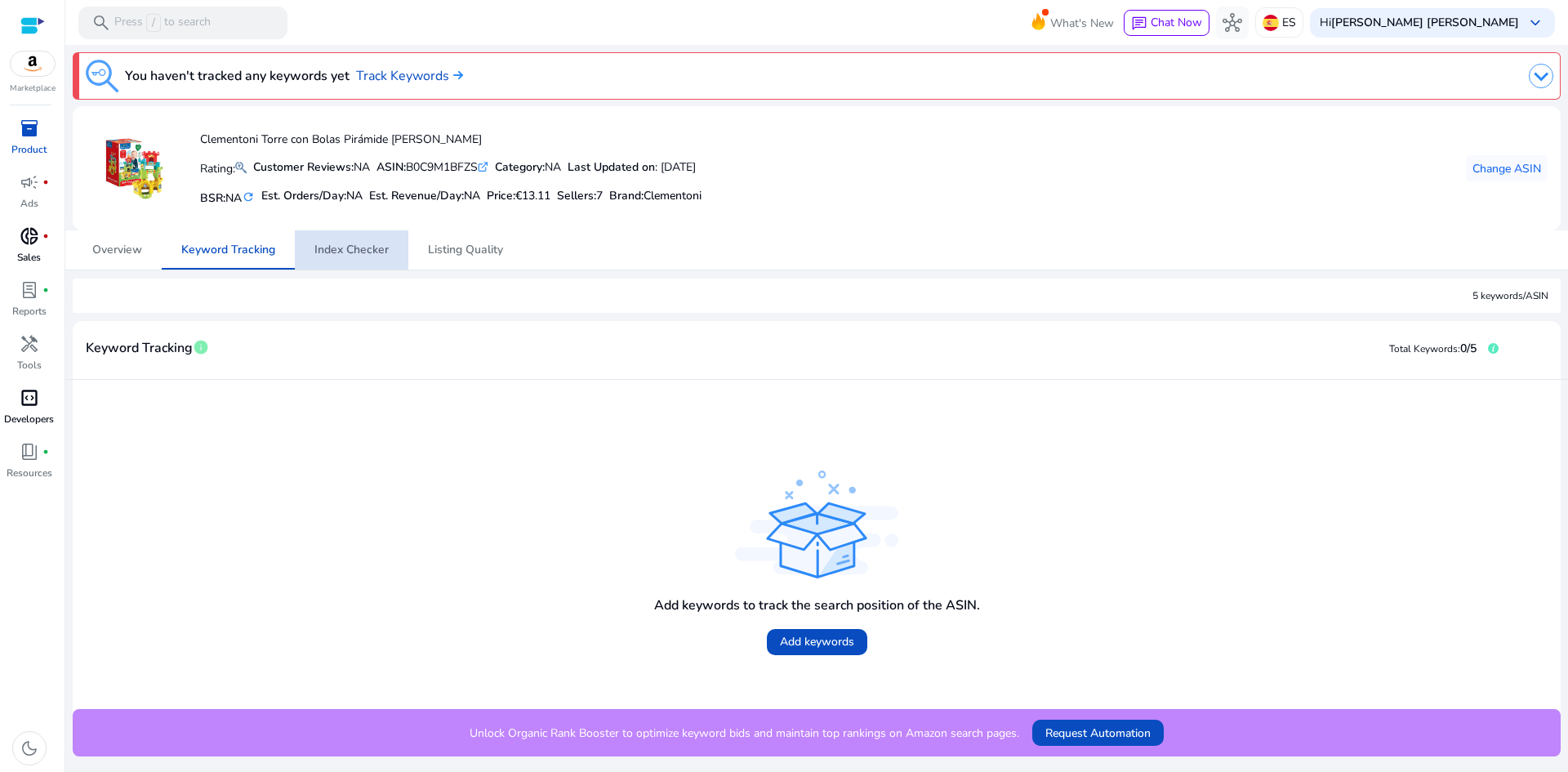
click at [360, 253] on span "Index Checker" at bounding box center [351, 250] width 75 height 12
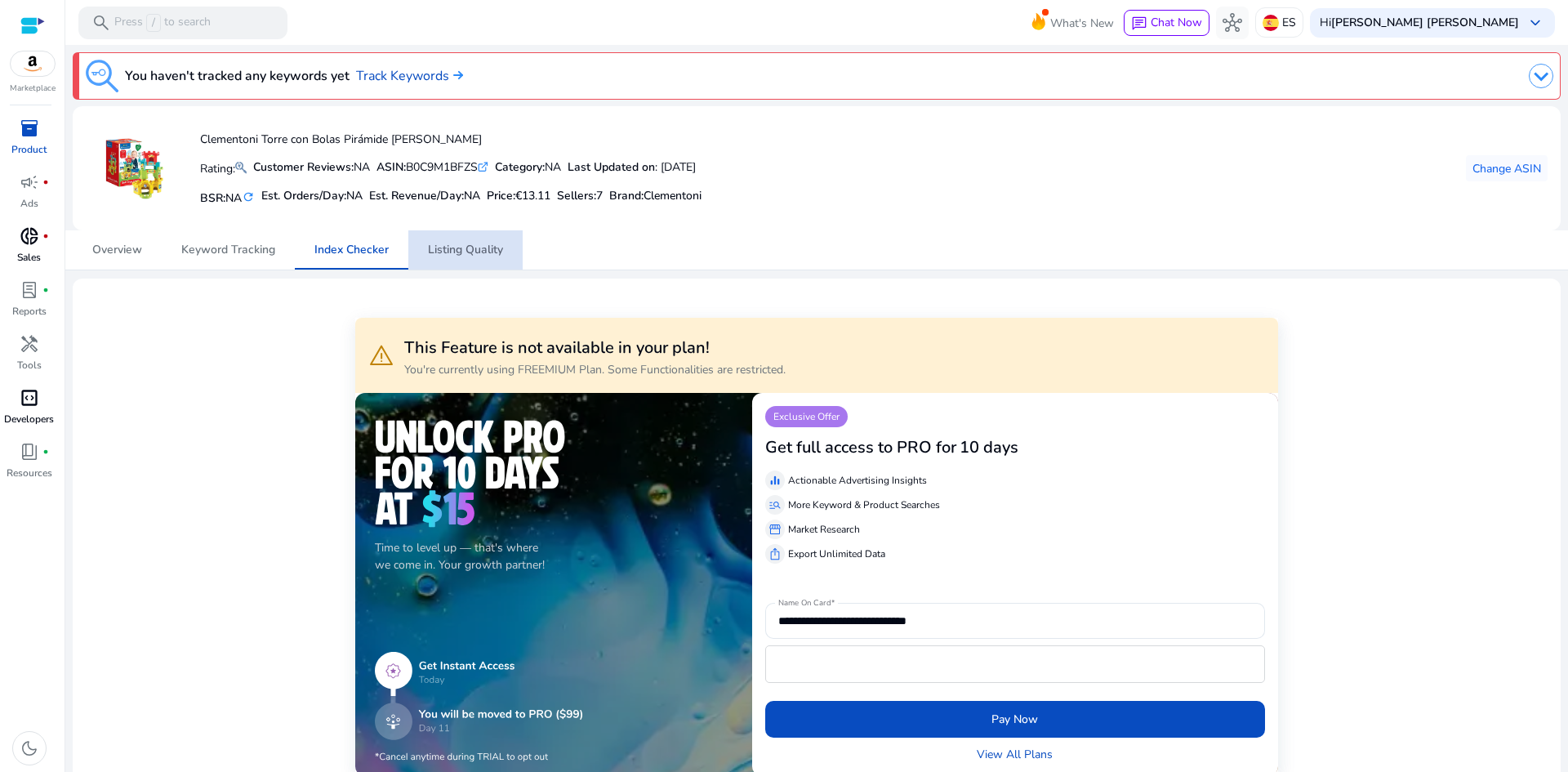
click at [453, 253] on span "Listing Quality" at bounding box center [464, 250] width 75 height 12
click at [240, 256] on span "Keyword Tracking" at bounding box center [228, 250] width 94 height 12
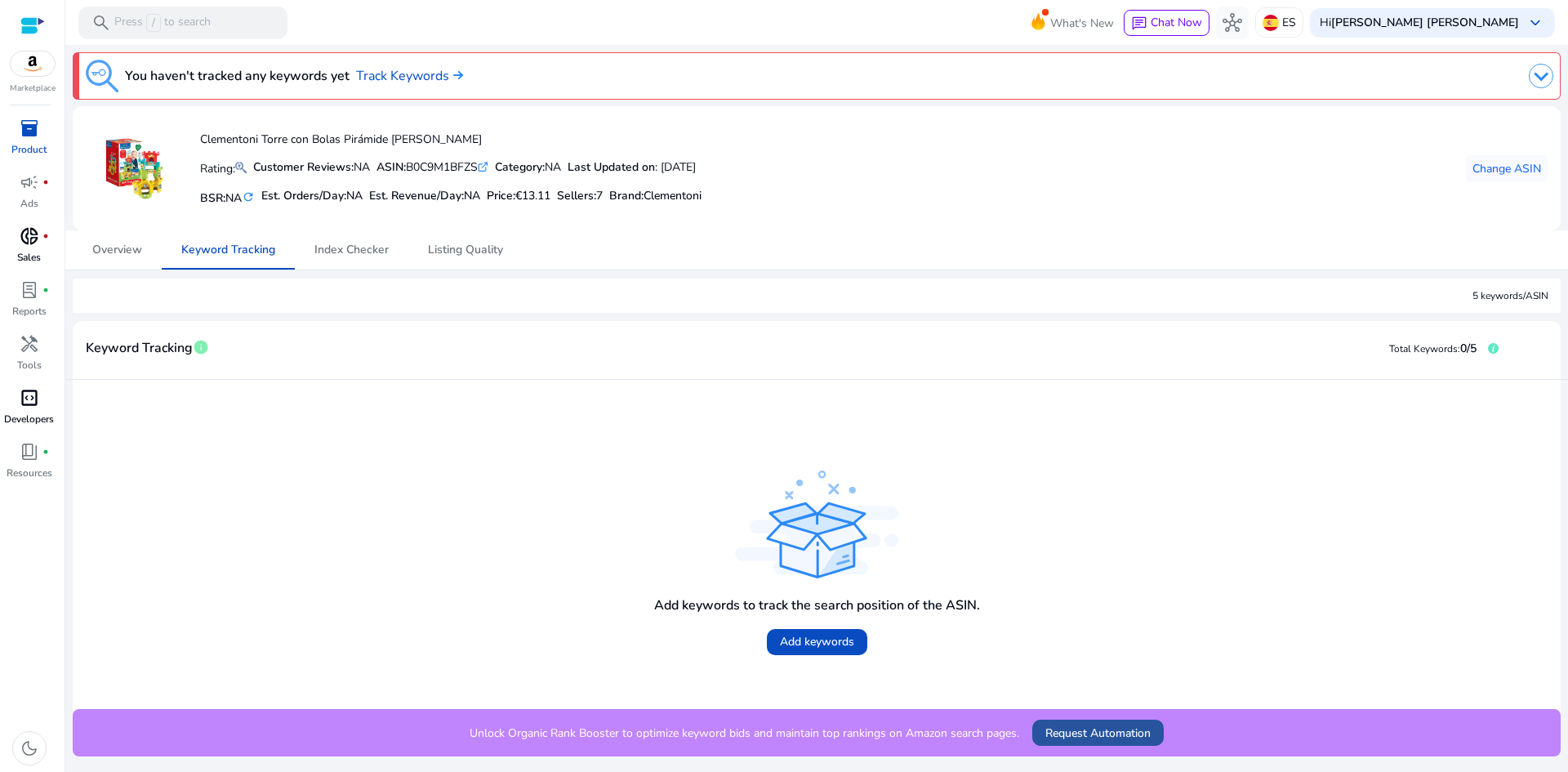
click at [1107, 739] on span "Request Automation" at bounding box center [1098, 733] width 106 height 17
click at [122, 248] on span "Overview" at bounding box center [116, 250] width 49 height 12
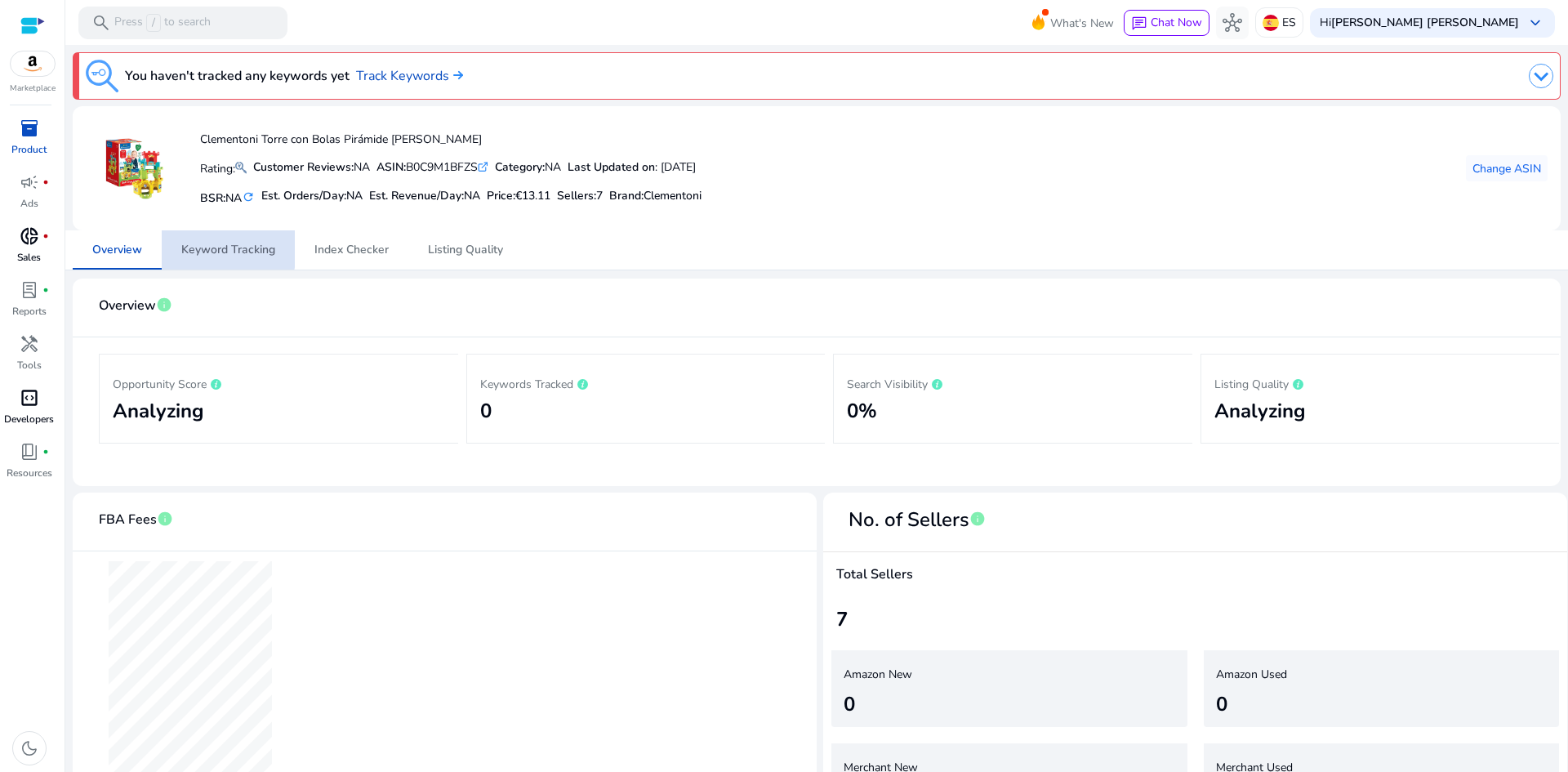
click at [219, 248] on span "Keyword Tracking" at bounding box center [228, 250] width 94 height 12
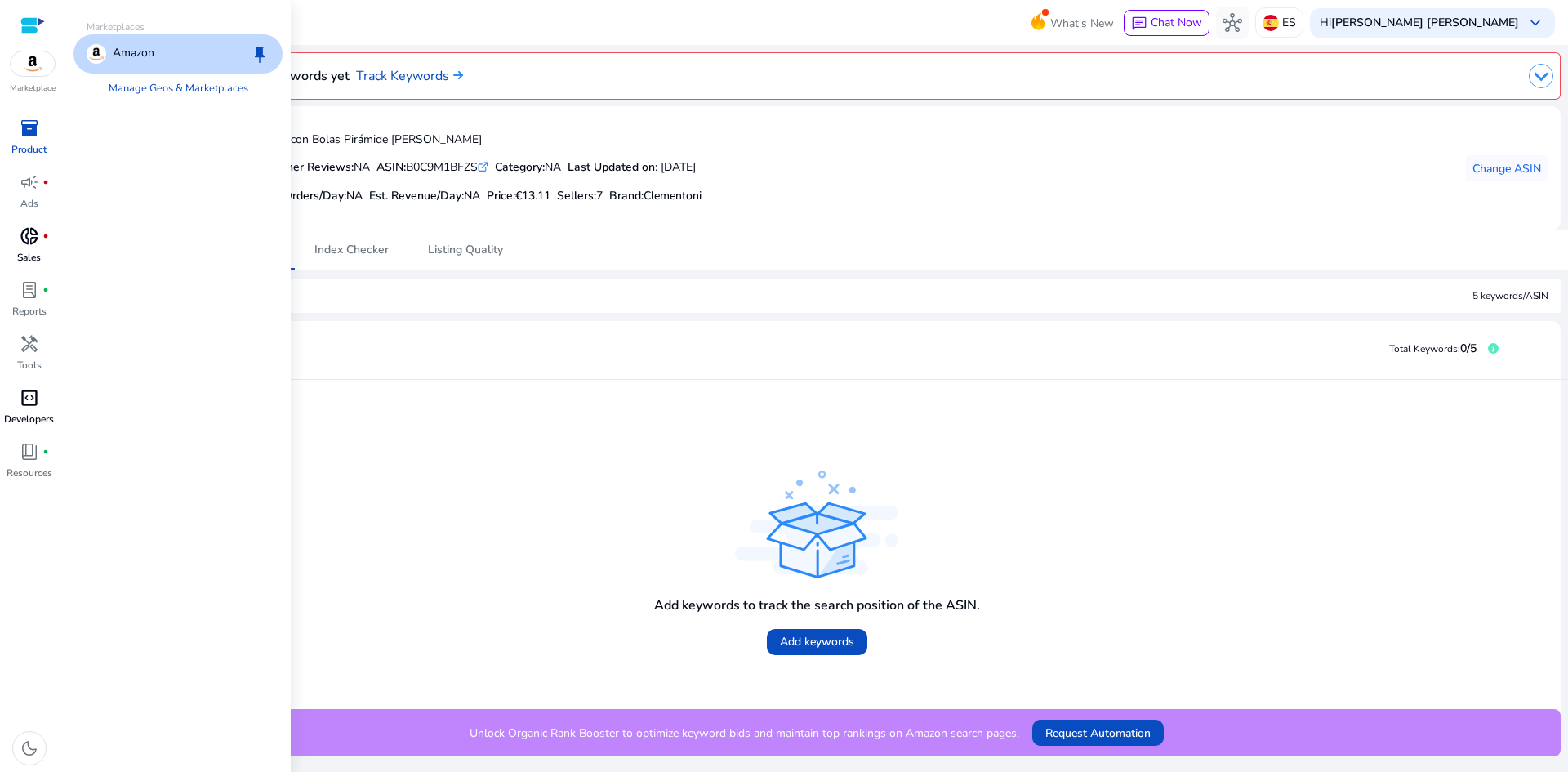
click at [43, 66] on img at bounding box center [32, 63] width 44 height 24
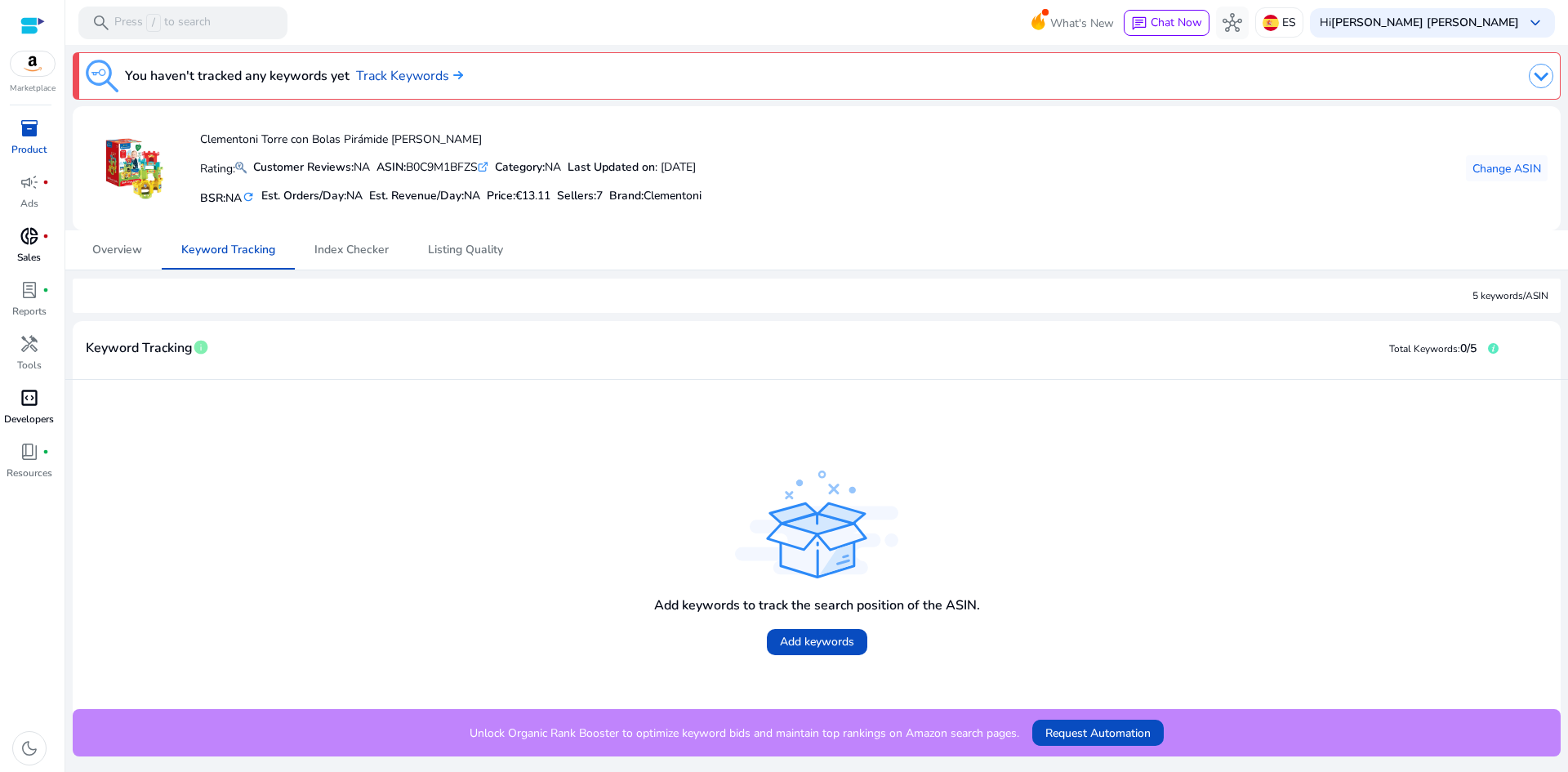
click at [31, 21] on div at bounding box center [32, 25] width 24 height 18
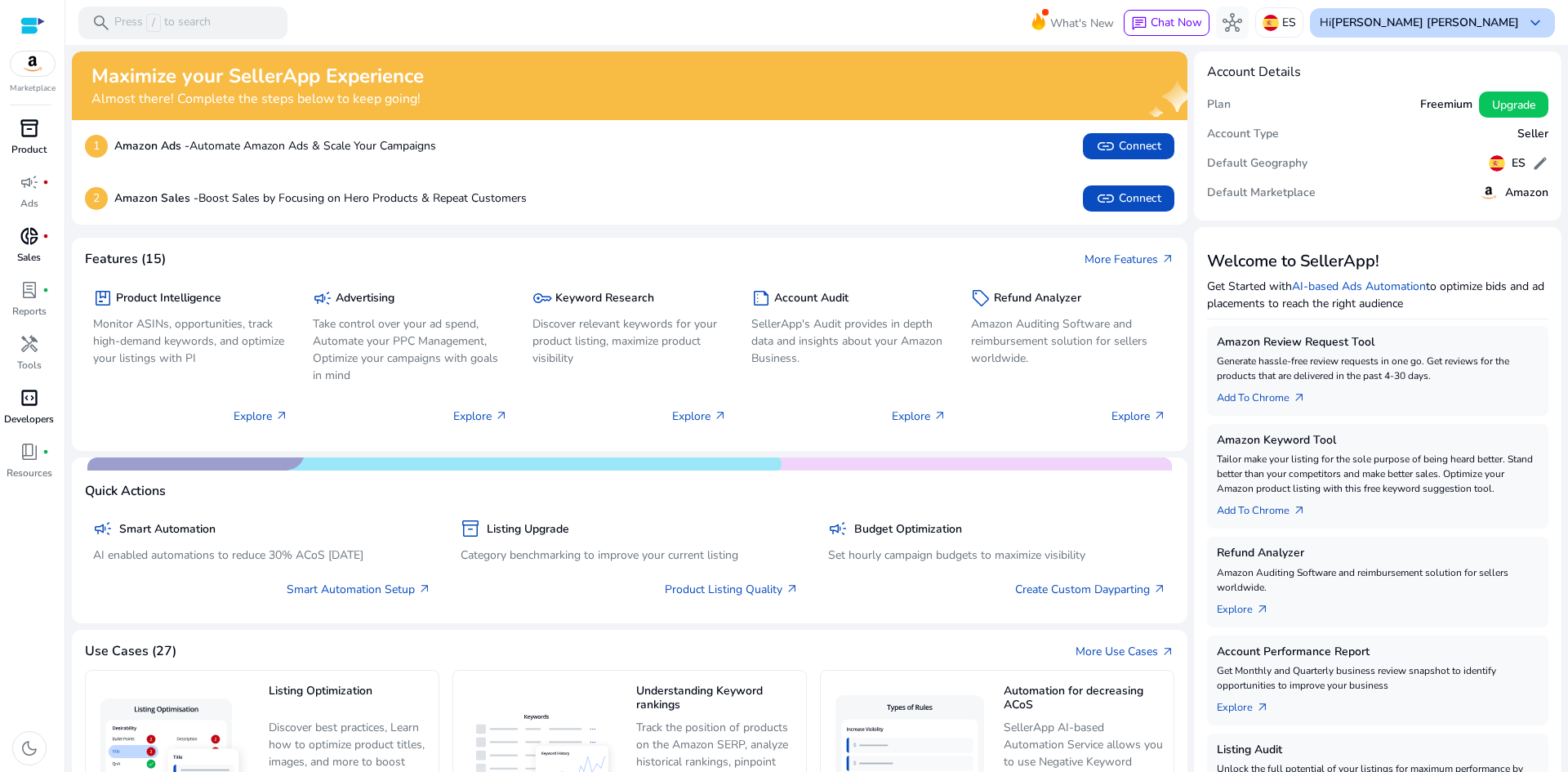
click at [1534, 18] on span "keyboard_arrow_down" at bounding box center [1535, 22] width 19 height 19
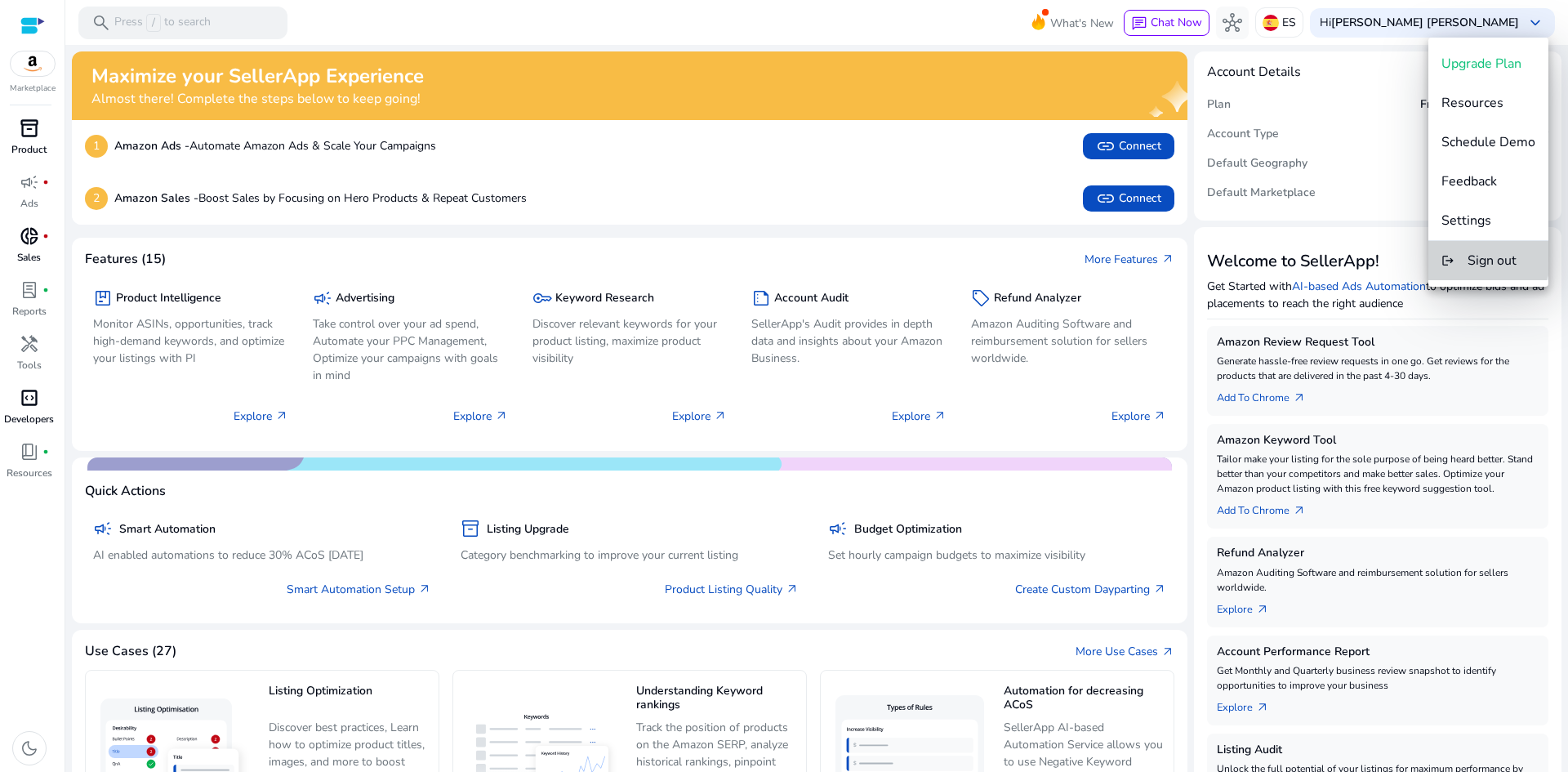
click at [1488, 257] on span "Sign out" at bounding box center [1492, 260] width 49 height 18
